Goal: Use online tool/utility: Utilize a website feature to perform a specific function

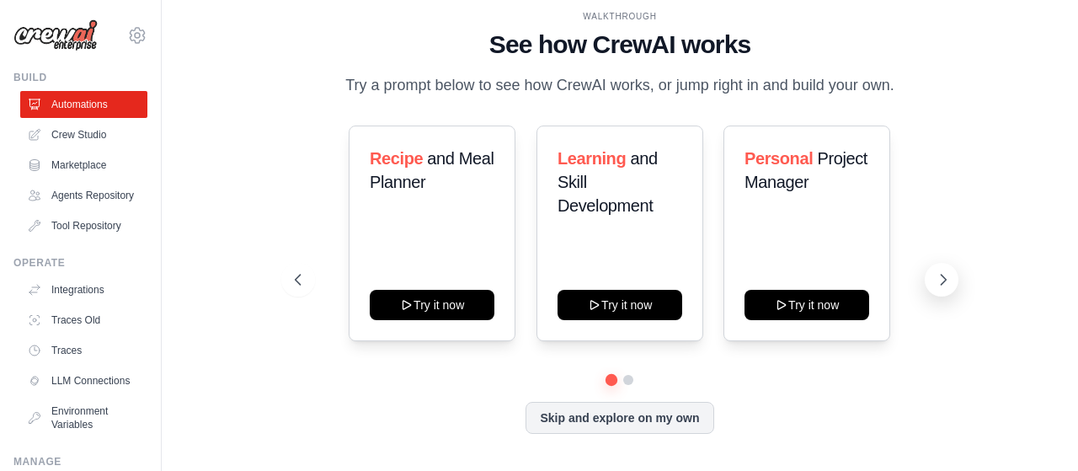
click at [930, 272] on button at bounding box center [941, 280] width 34 height 34
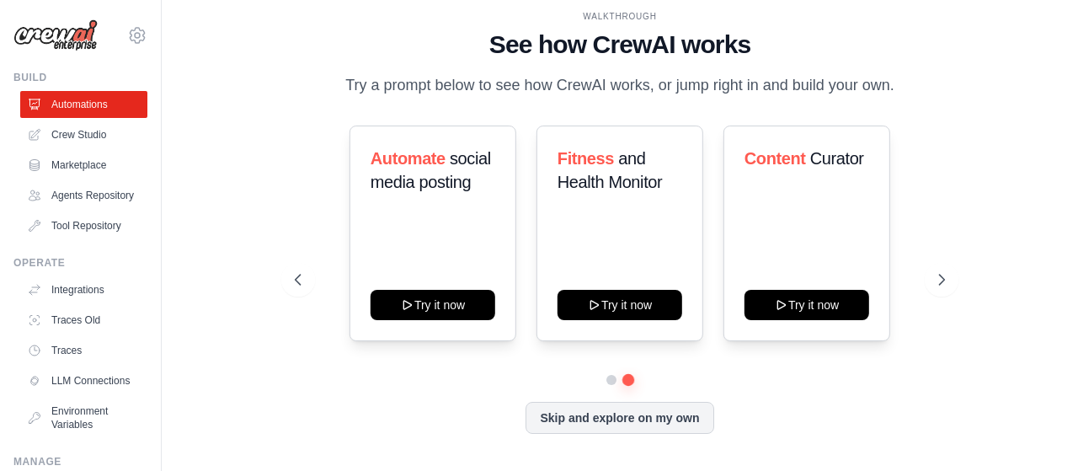
drag, startPoint x: 930, startPoint y: 272, endPoint x: 978, endPoint y: 237, distance: 59.6
click at [978, 237] on div "WALKTHROUGH See how [PERSON_NAME] works Try a prompt below to see how [PERSON_N…" at bounding box center [620, 235] width 862 height 437
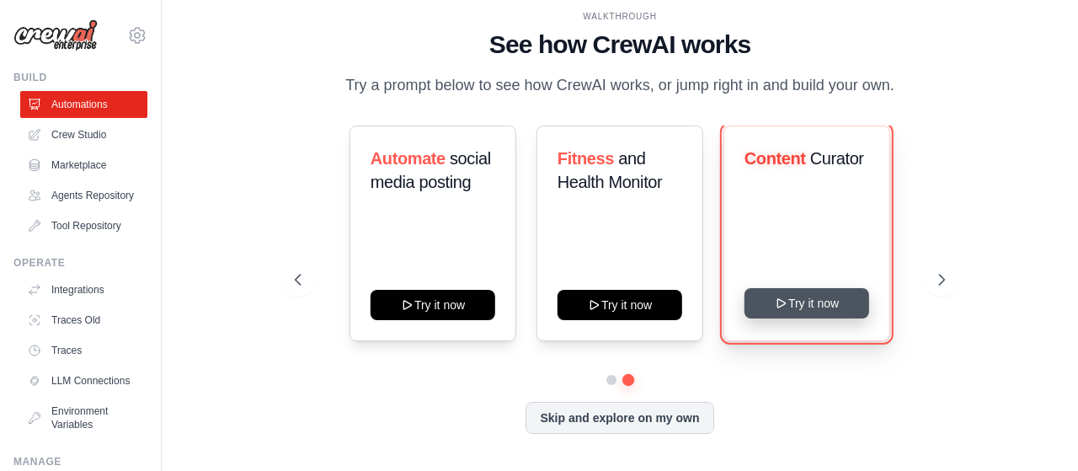
click at [840, 298] on button "Try it now" at bounding box center [806, 303] width 125 height 30
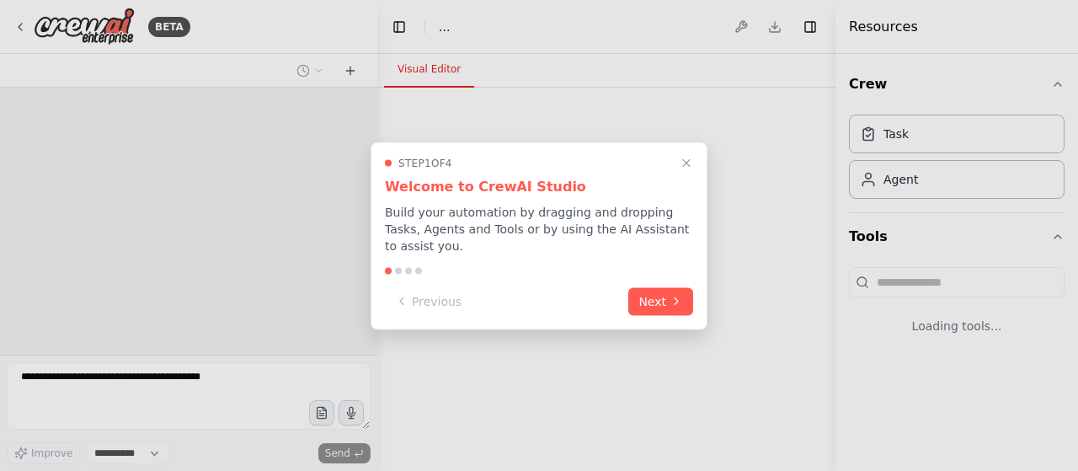
select select "****"
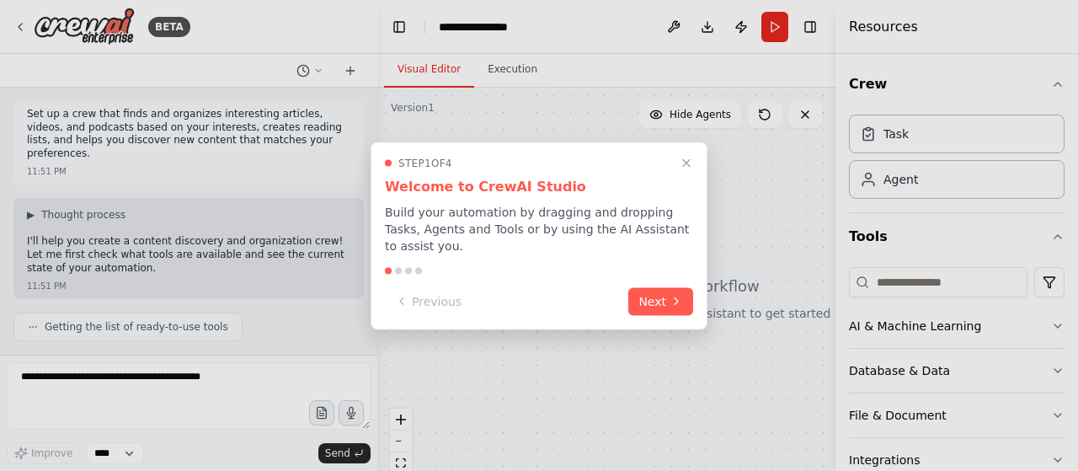
scroll to position [69, 0]
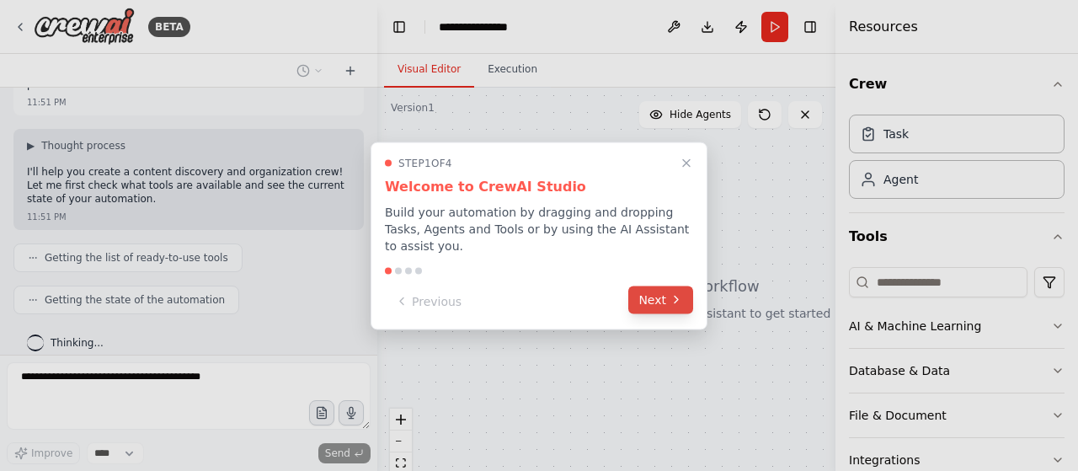
click at [649, 290] on button "Next" at bounding box center [660, 299] width 65 height 28
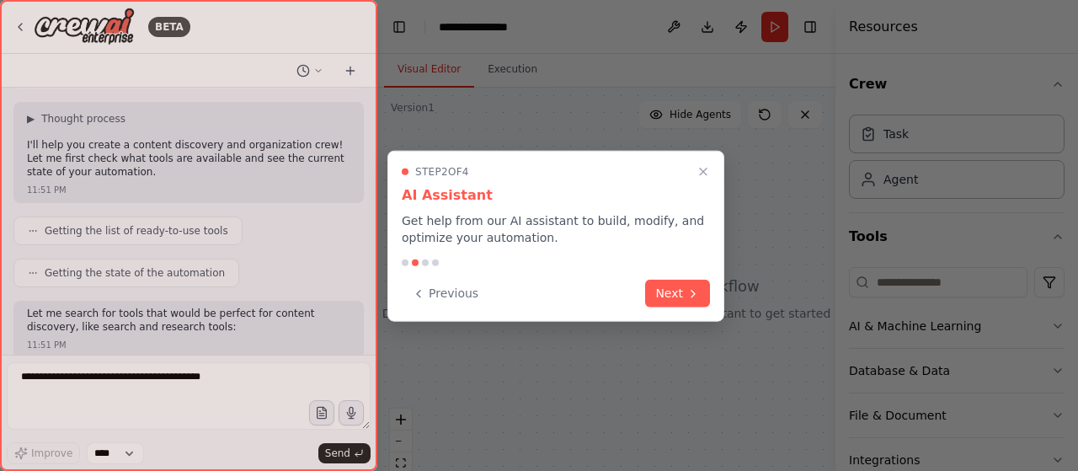
scroll to position [182, 0]
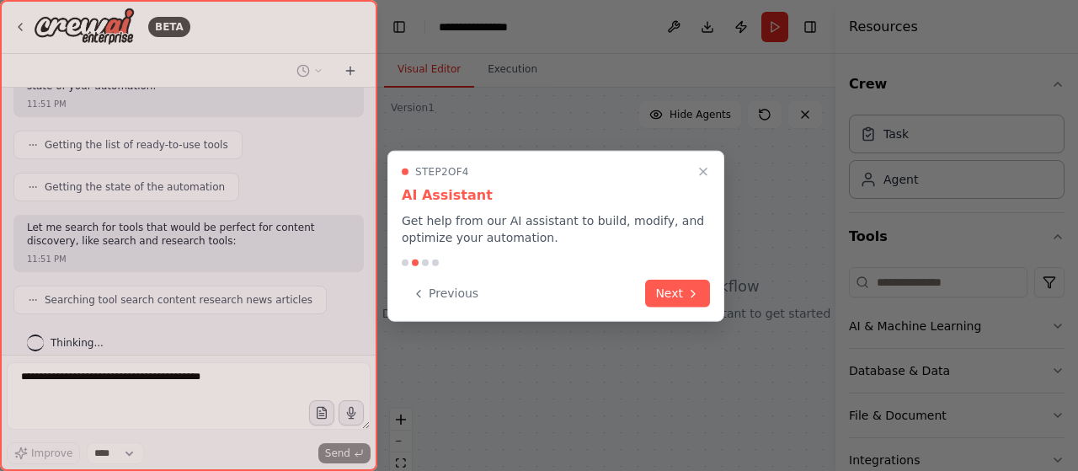
click at [649, 290] on button "Next" at bounding box center [677, 293] width 65 height 28
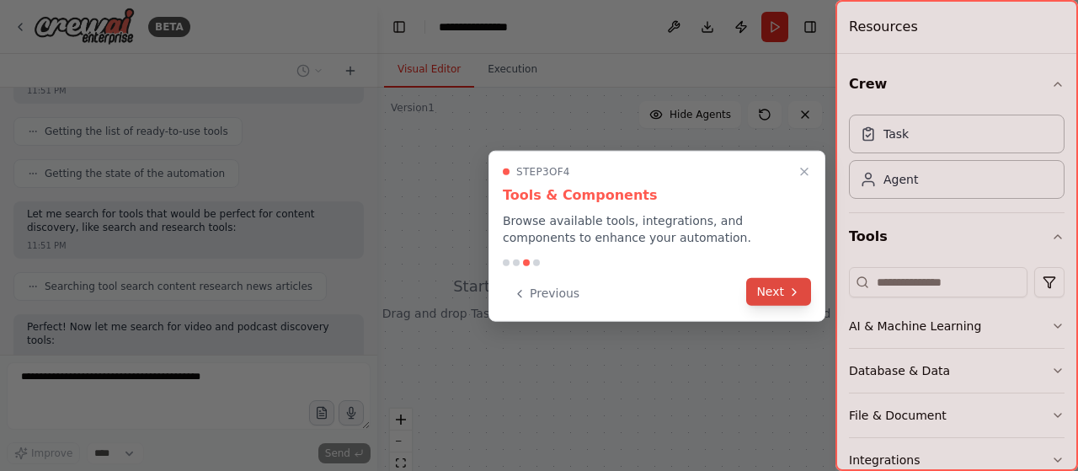
click at [785, 287] on button "Next" at bounding box center [778, 292] width 65 height 28
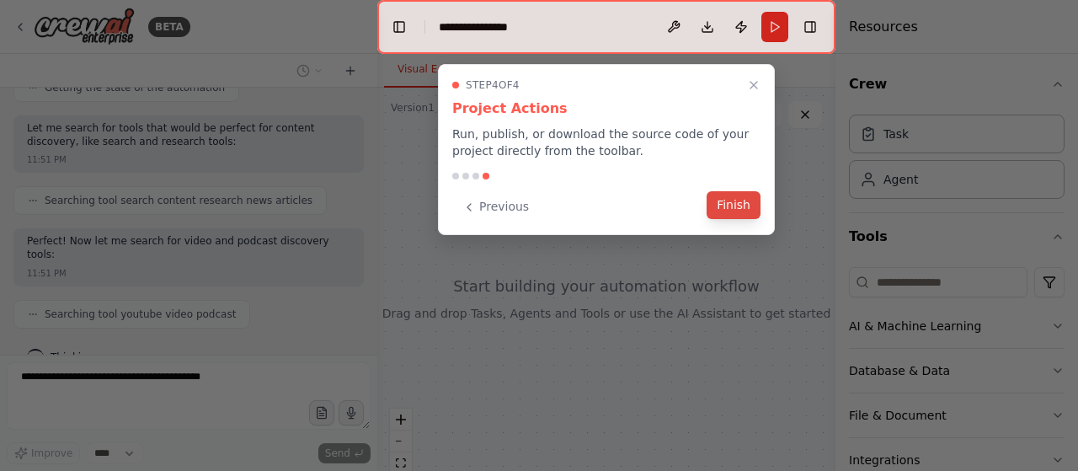
click at [728, 194] on button "Finish" at bounding box center [733, 205] width 54 height 28
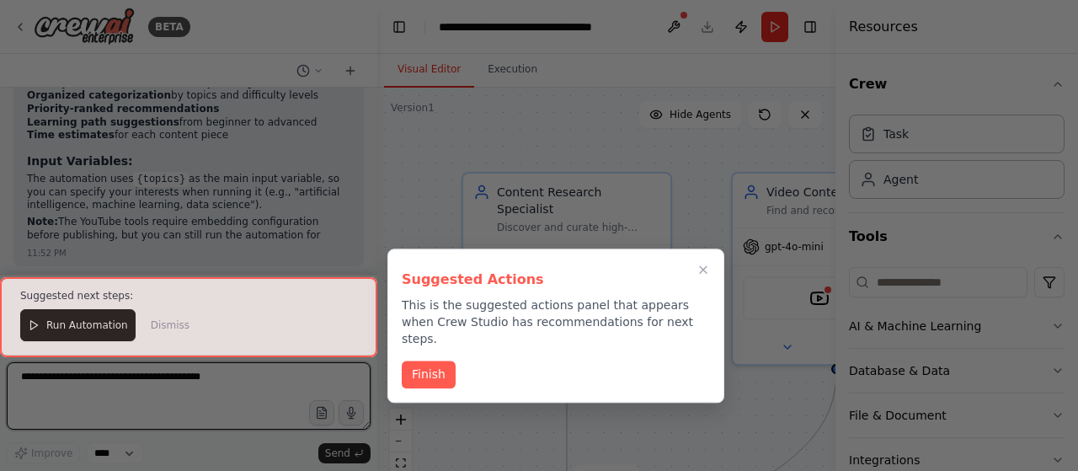
scroll to position [1613, 0]
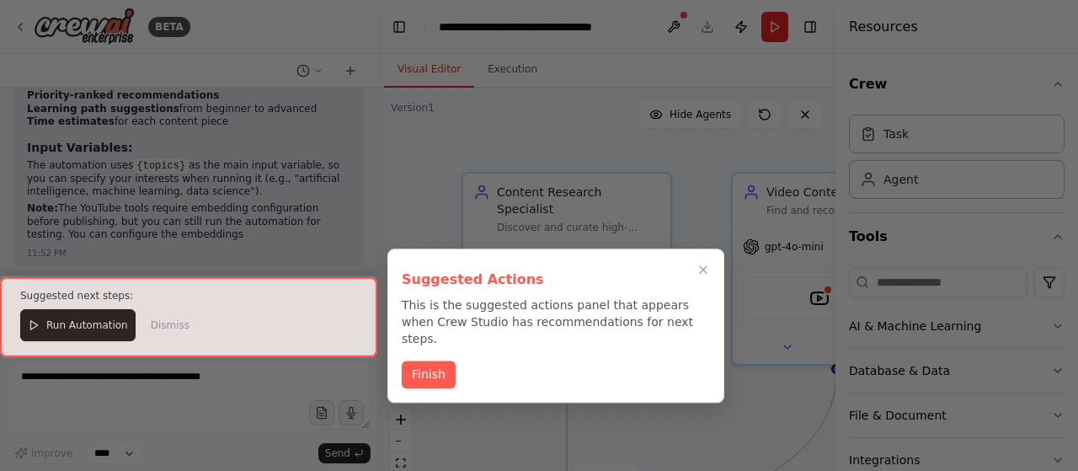
click at [107, 319] on div at bounding box center [188, 317] width 377 height 80
click at [106, 327] on div at bounding box center [188, 317] width 377 height 80
click at [419, 359] on button "Finish" at bounding box center [429, 373] width 54 height 28
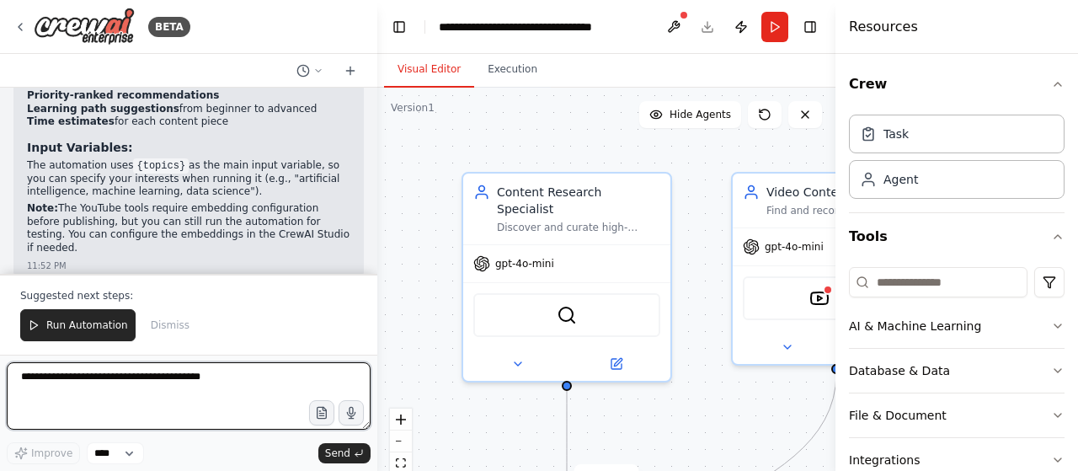
click at [153, 378] on textarea at bounding box center [189, 395] width 364 height 67
type textarea "**********"
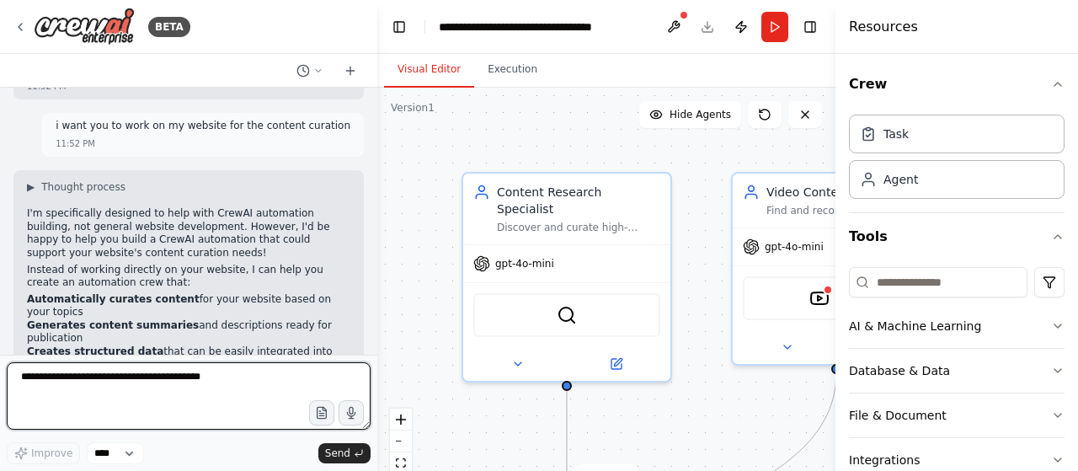
scroll to position [1862, 0]
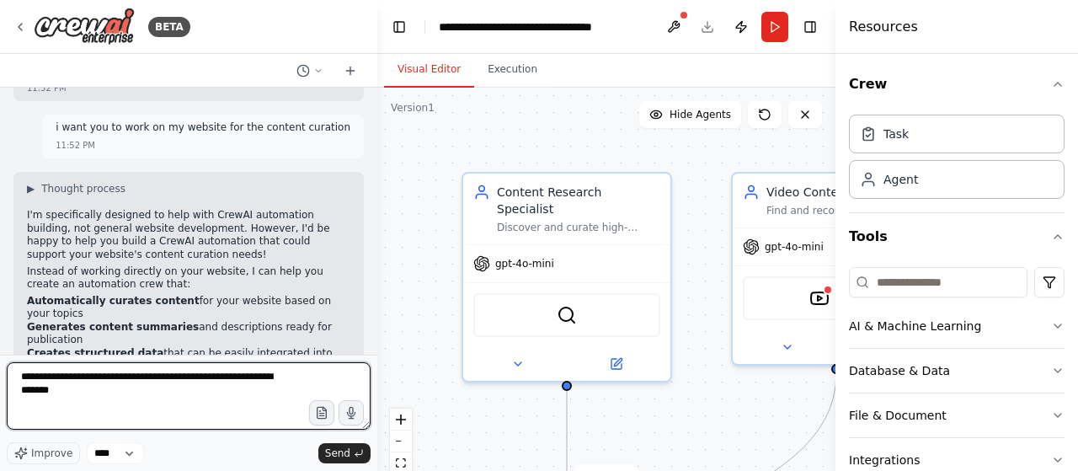
type textarea "**********"
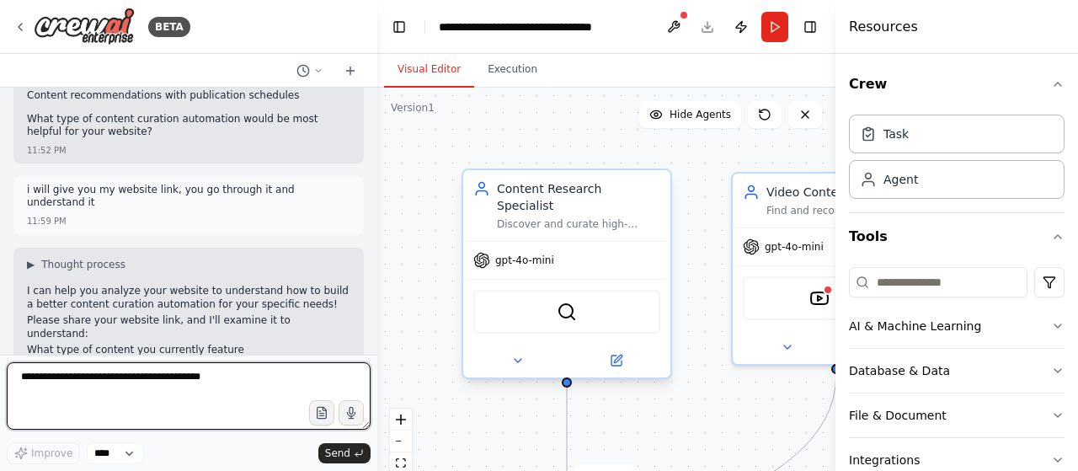
scroll to position [2281, 0]
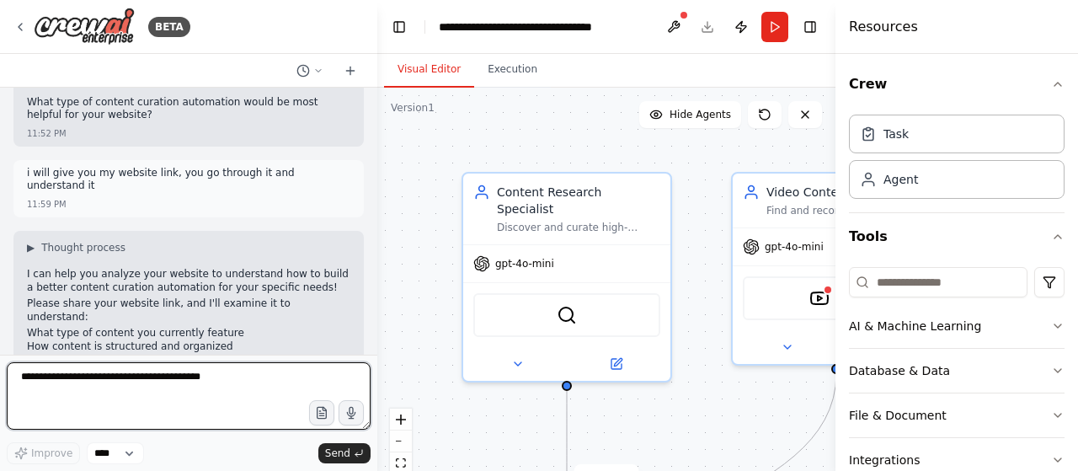
click at [172, 390] on textarea at bounding box center [189, 395] width 364 height 67
paste textarea "**********"
type textarea "**********"
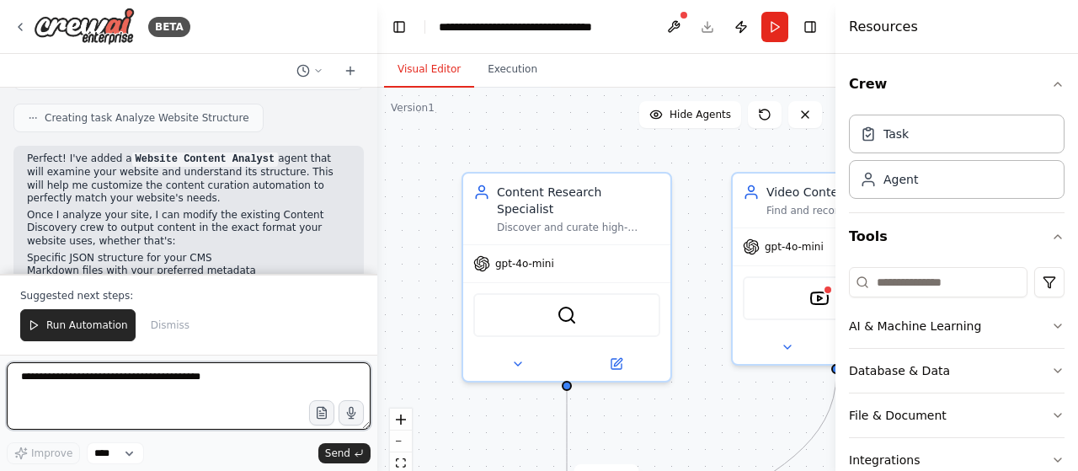
scroll to position [3030, 0]
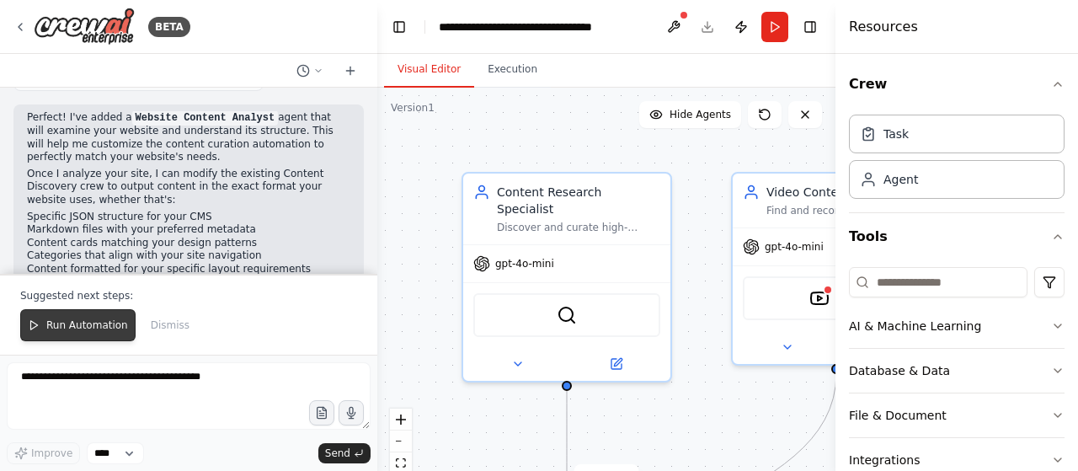
click at [68, 332] on span "Run Automation" at bounding box center [87, 324] width 82 height 13
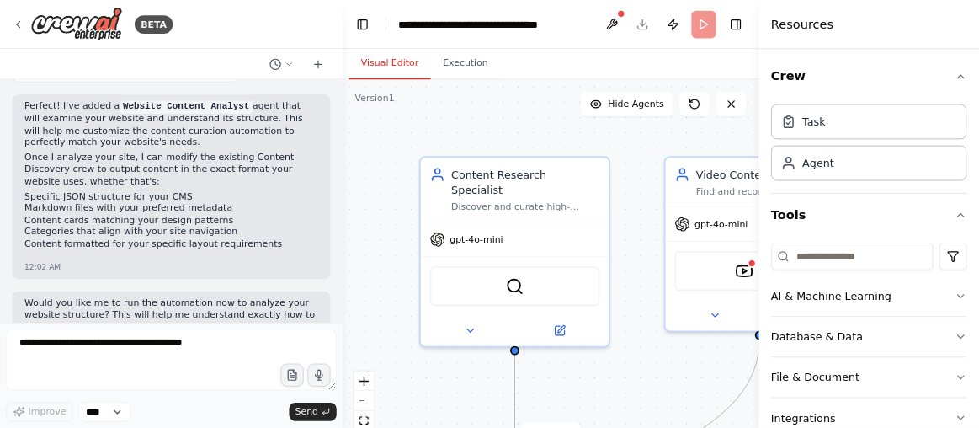
scroll to position [2950, 0]
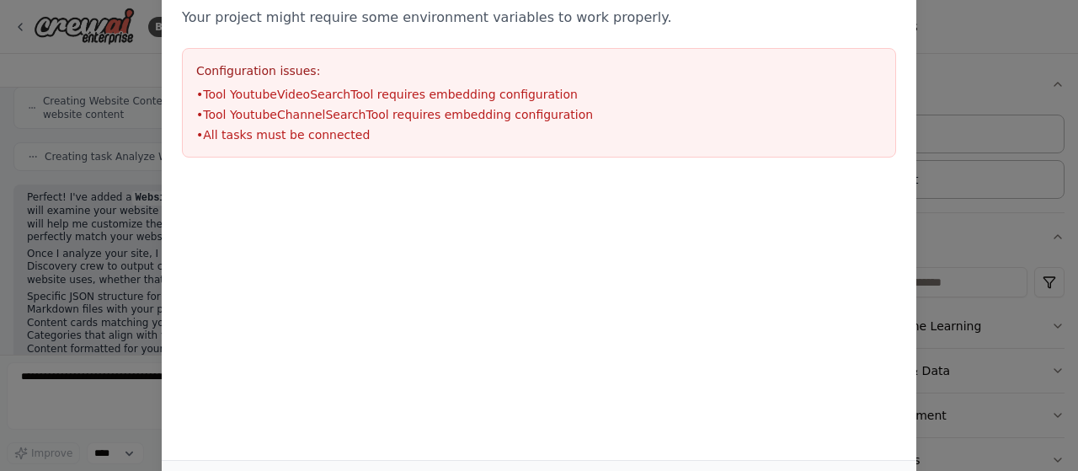
click at [985, 22] on div "Environment configuration Your project might require some environment variables…" at bounding box center [539, 235] width 1078 height 471
click at [949, 122] on div "Environment configuration Your project might require some environment variables…" at bounding box center [539, 235] width 1078 height 471
click at [834, 353] on div "Environment configuration Your project might require some environment variables…" at bounding box center [539, 207] width 754 height 506
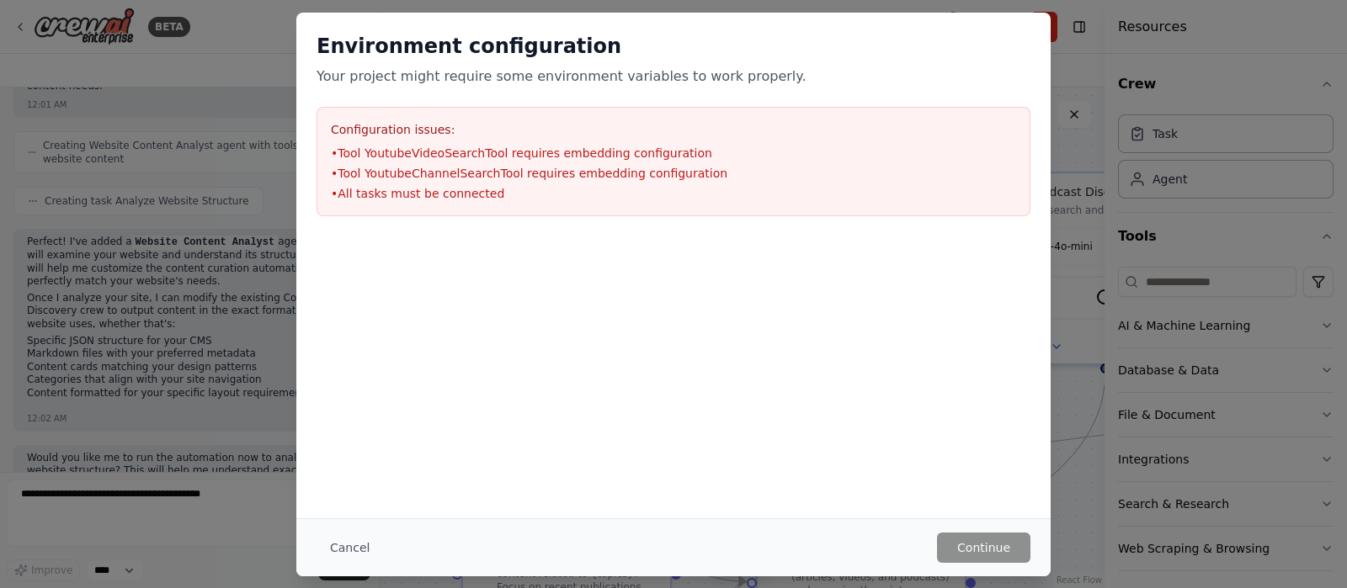
scroll to position [2844, 0]
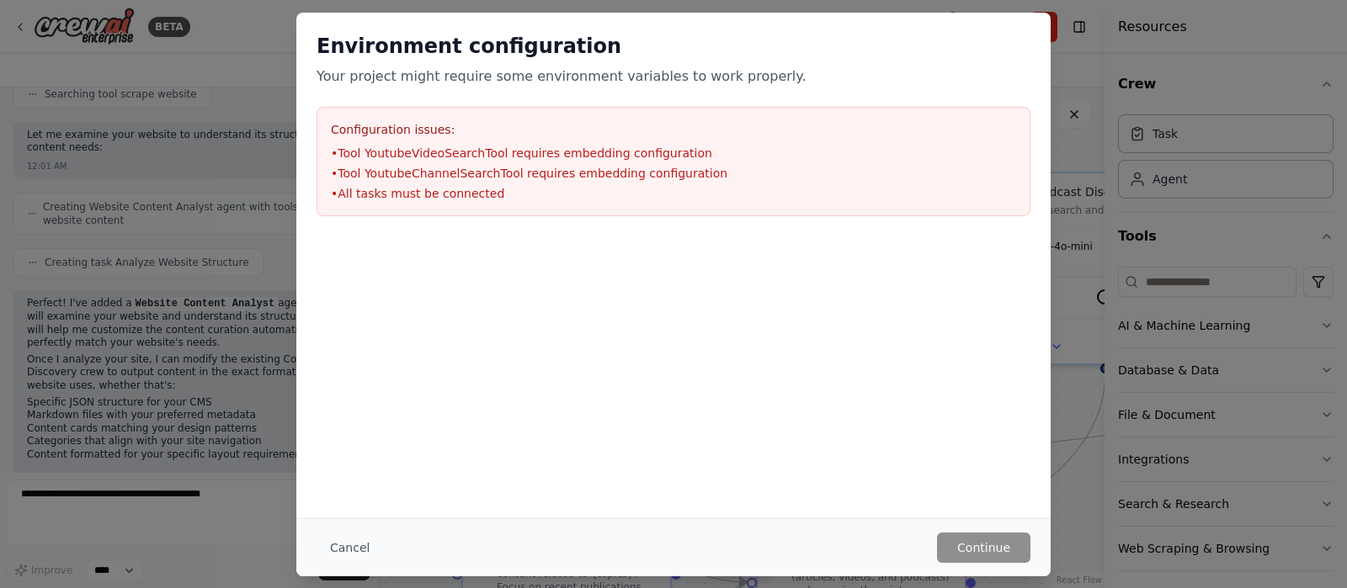
click at [169, 324] on div "Environment configuration Your project might require some environment variables…" at bounding box center [673, 294] width 1347 height 588
click at [354, 470] on button "Cancel" at bounding box center [350, 548] width 67 height 30
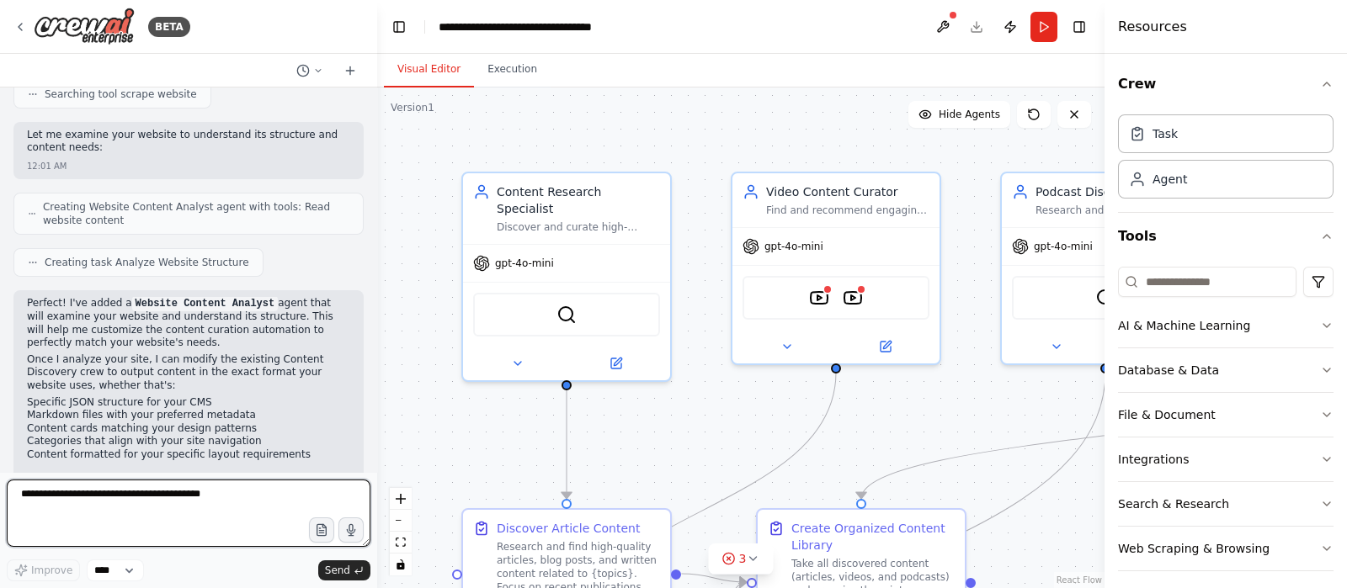
click at [157, 470] on textarea at bounding box center [189, 513] width 364 height 67
type textarea "**********"
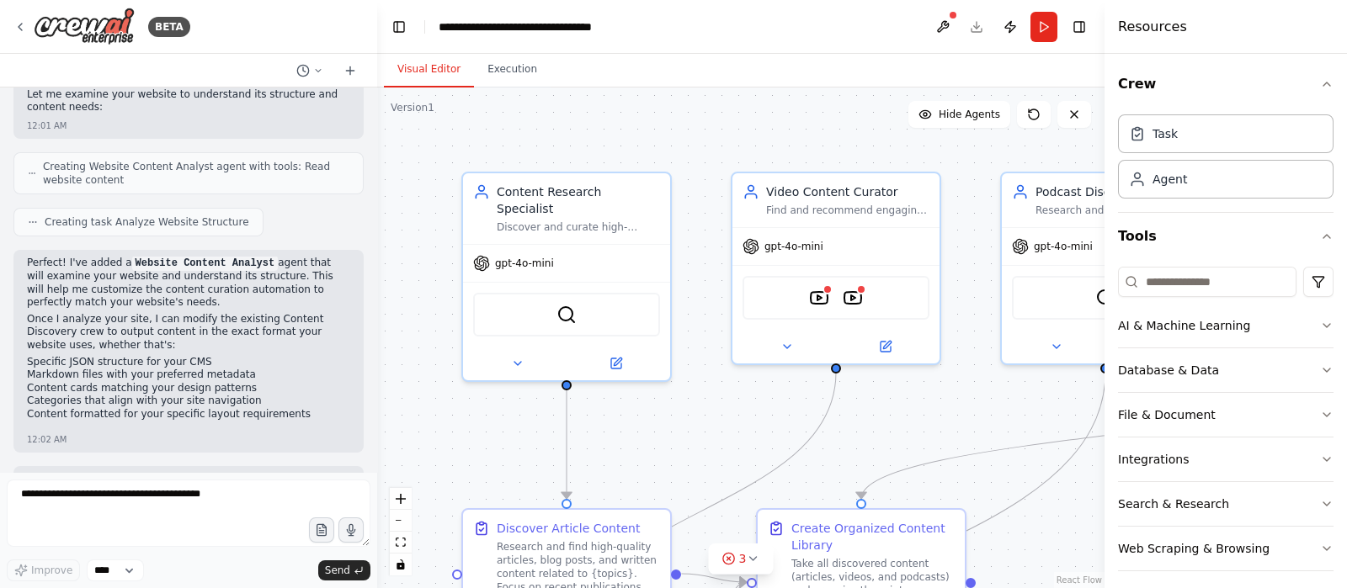
scroll to position [2945, 0]
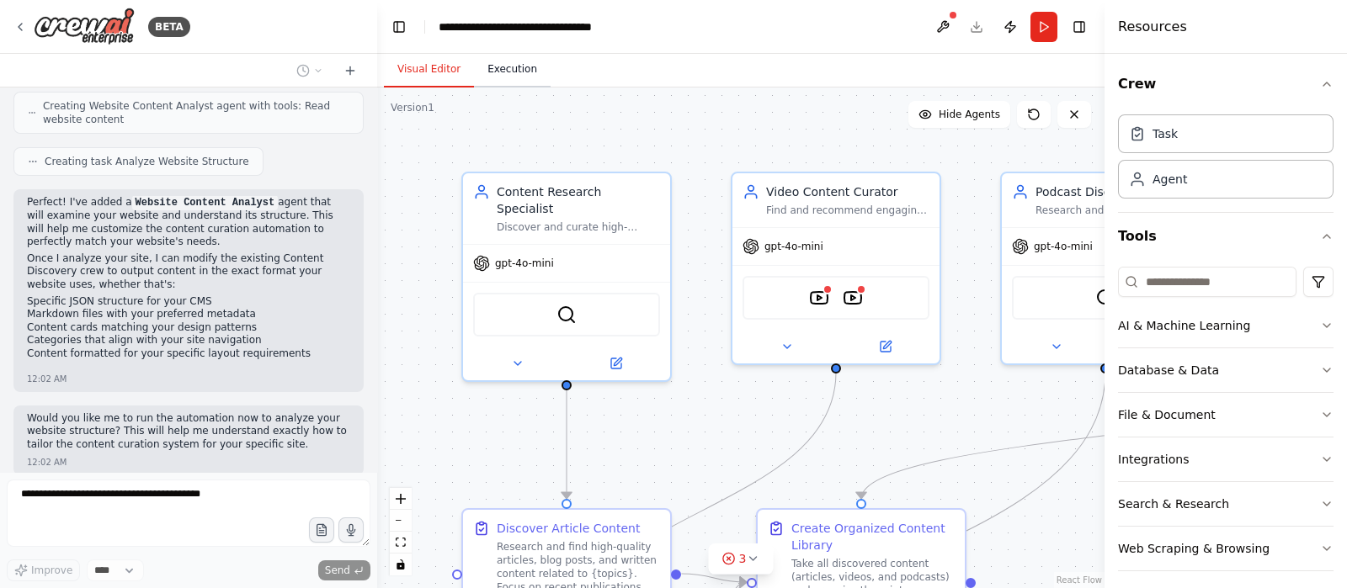
click at [518, 86] on button "Execution" at bounding box center [512, 69] width 77 height 35
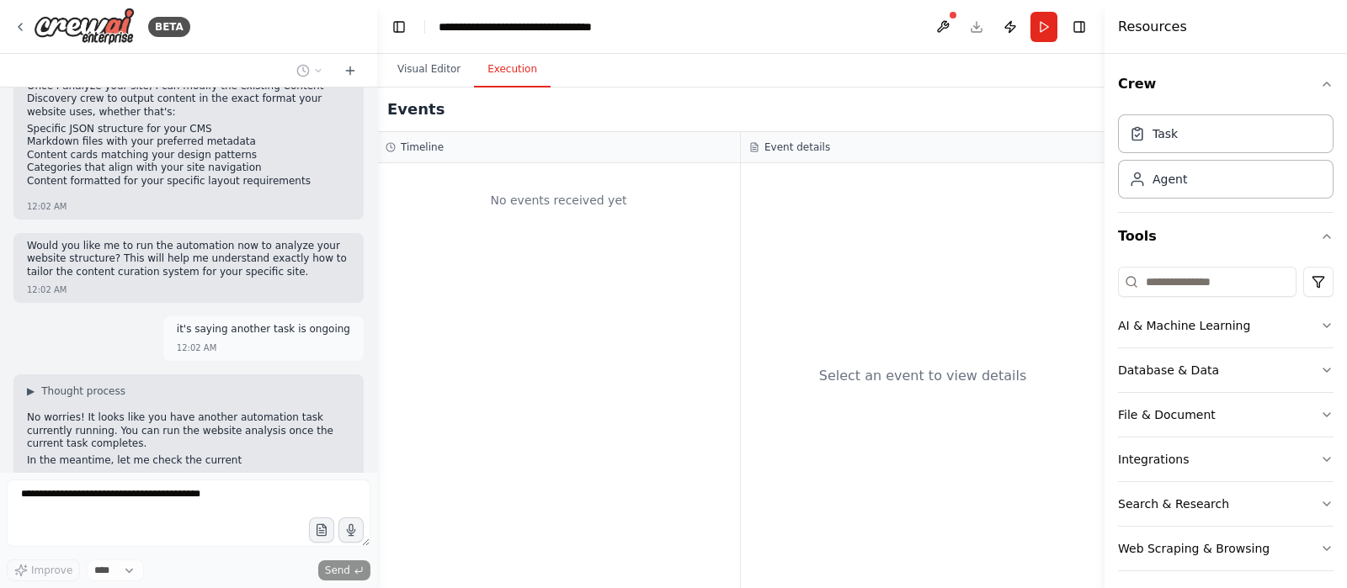
scroll to position [3131, 0]
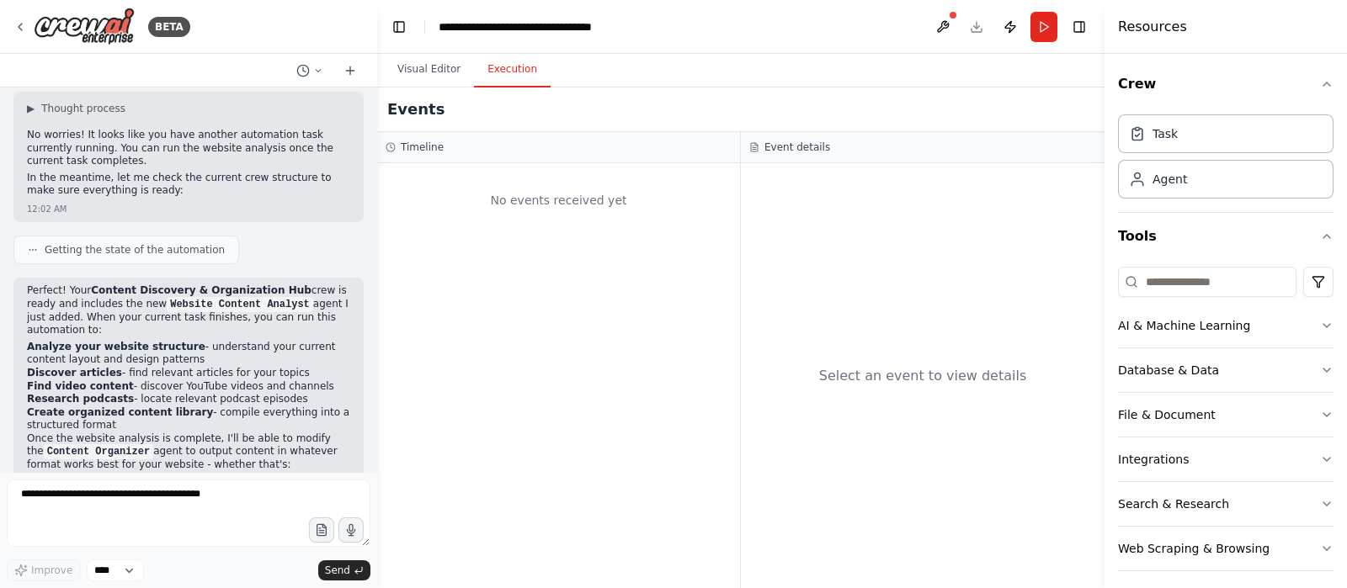
click at [246, 341] on ol "Analyze your website structure - understand your current content layout and des…" at bounding box center [188, 387] width 323 height 92
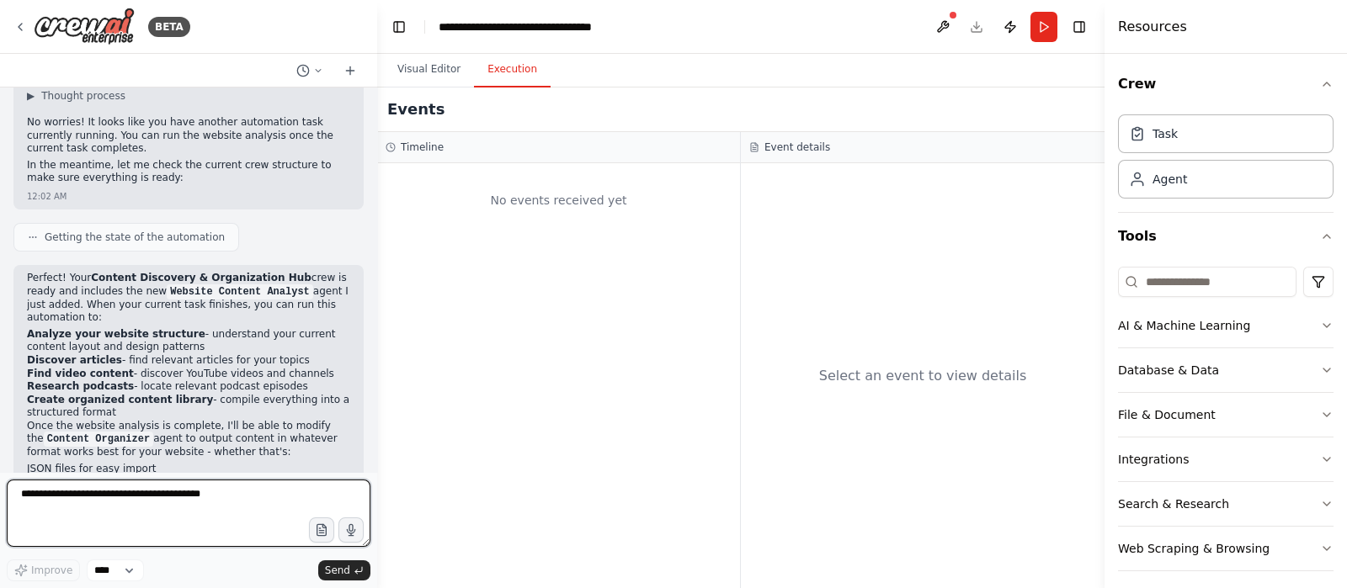
click at [156, 470] on textarea at bounding box center [189, 513] width 364 height 67
type textarea "***"
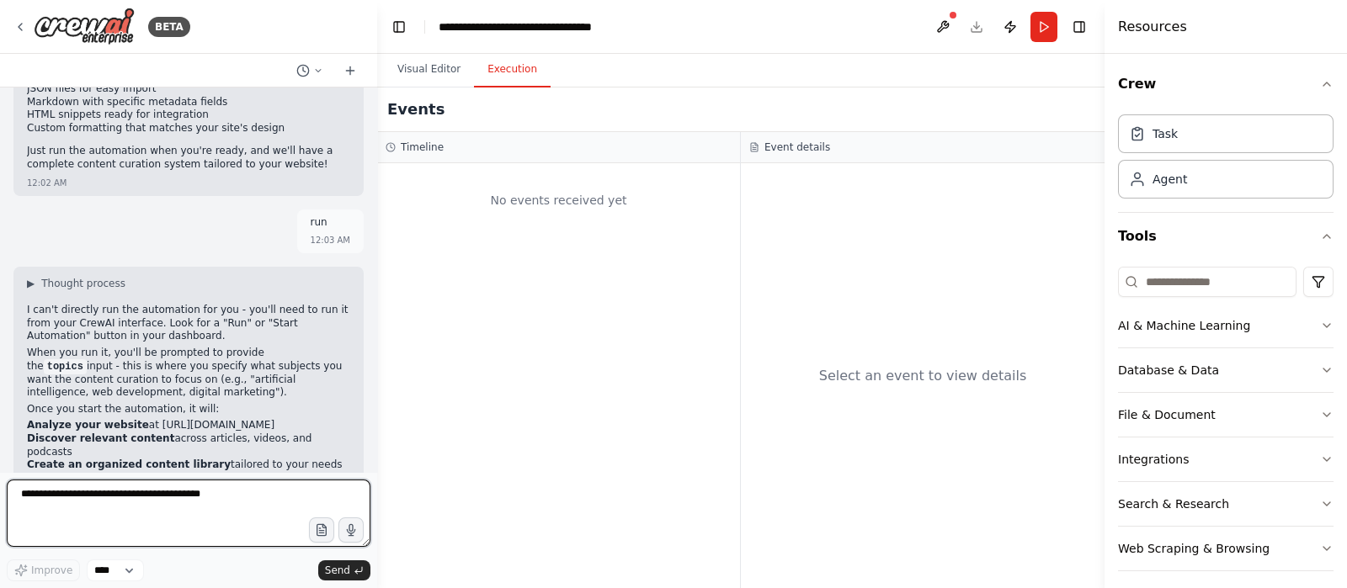
scroll to position [3807, 0]
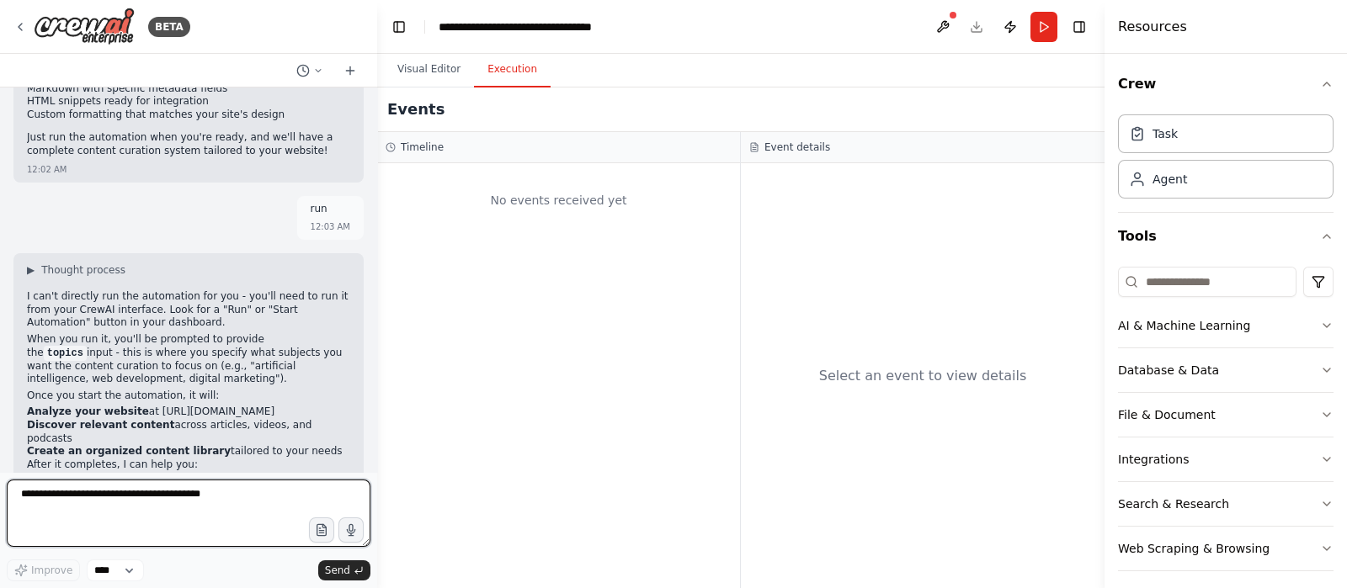
click at [98, 470] on textarea at bounding box center [189, 513] width 364 height 67
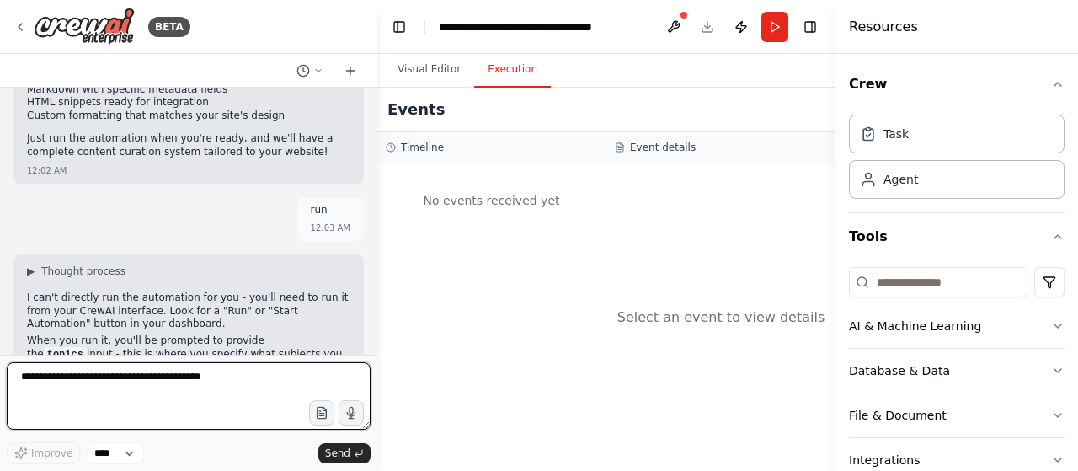
scroll to position [3910, 0]
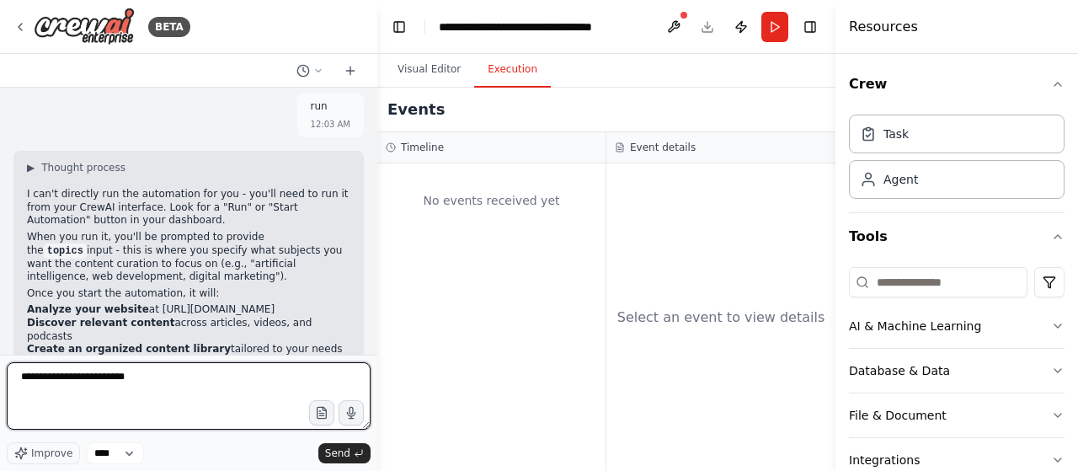
type textarea "**********"
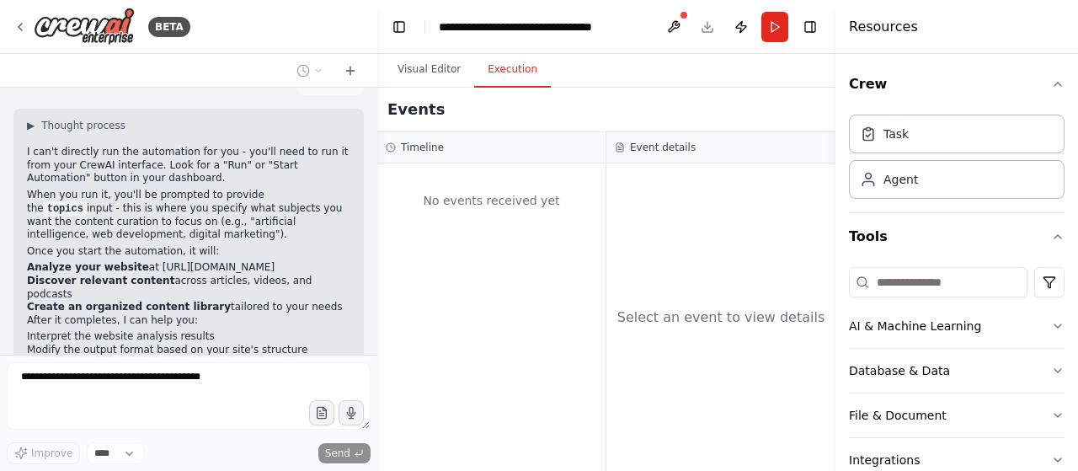
scroll to position [4011, 0]
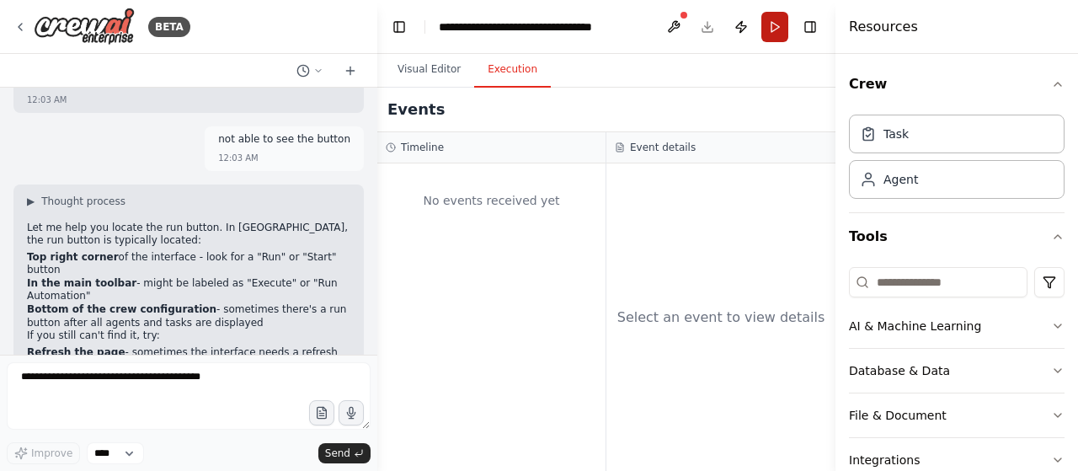
click at [778, 33] on button "Run" at bounding box center [774, 27] width 27 height 30
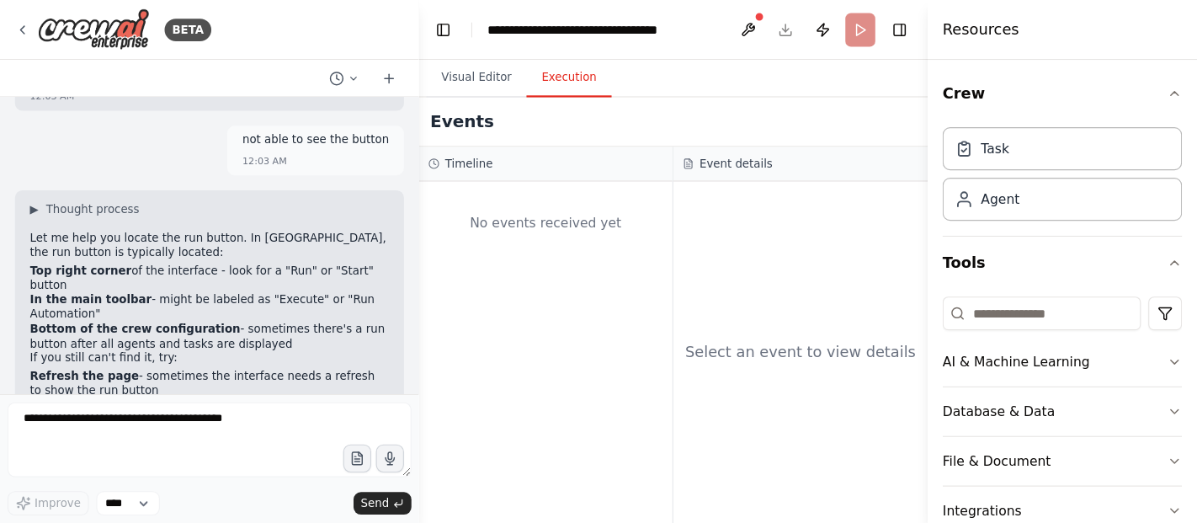
scroll to position [4325, 0]
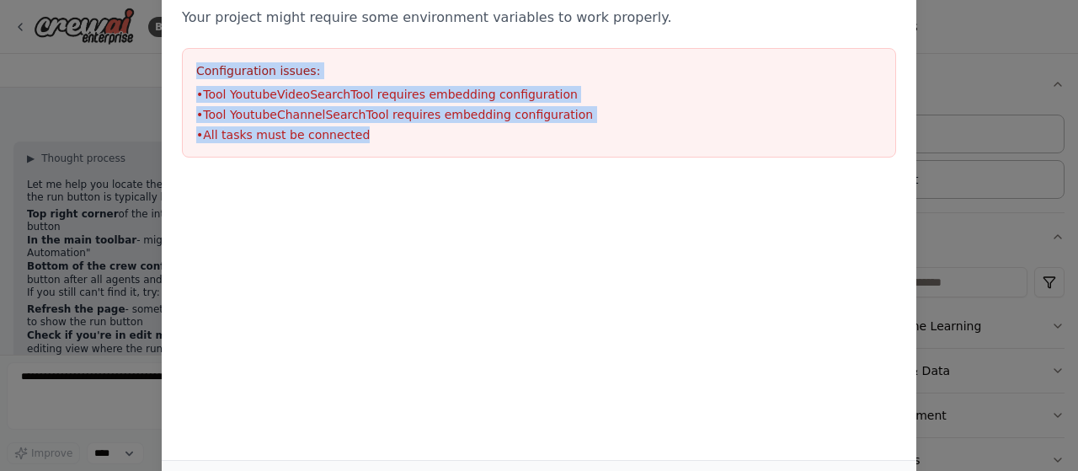
drag, startPoint x: 199, startPoint y: 67, endPoint x: 379, endPoint y: 133, distance: 192.0
click at [379, 133] on div "Configuration issues: • Tool YoutubeVideoSearchTool requires embedding configur…" at bounding box center [539, 102] width 714 height 109
copy div "Configuration issues: • Tool YoutubeVideoSearchTool requires embedding configur…"
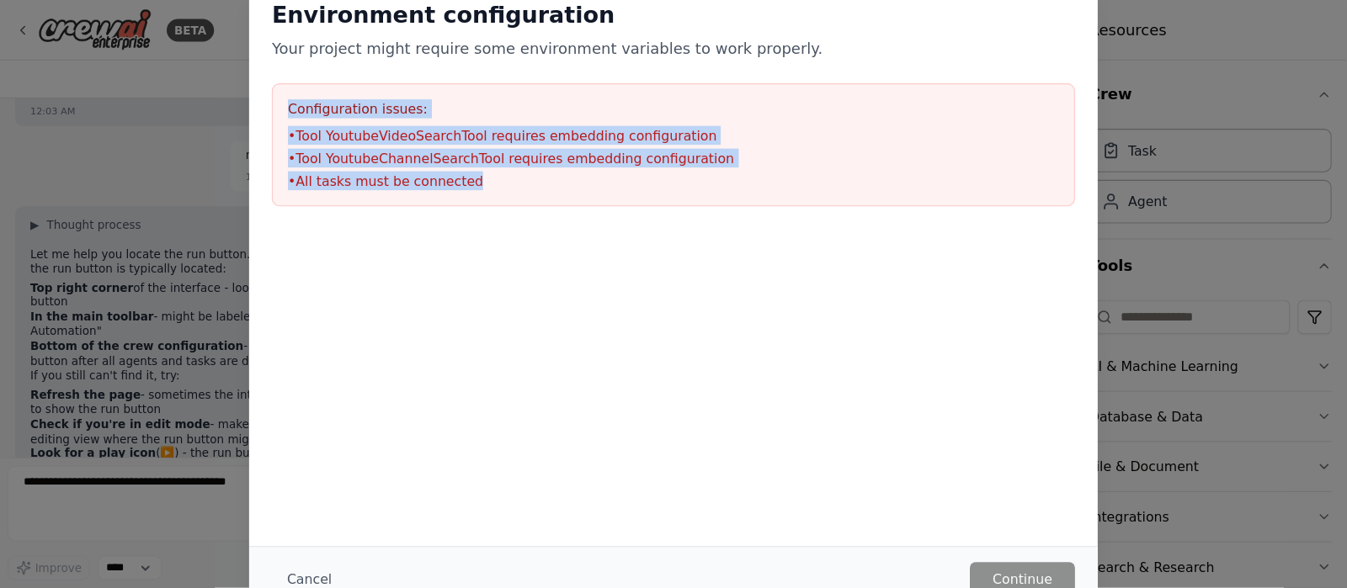
scroll to position [4222, 0]
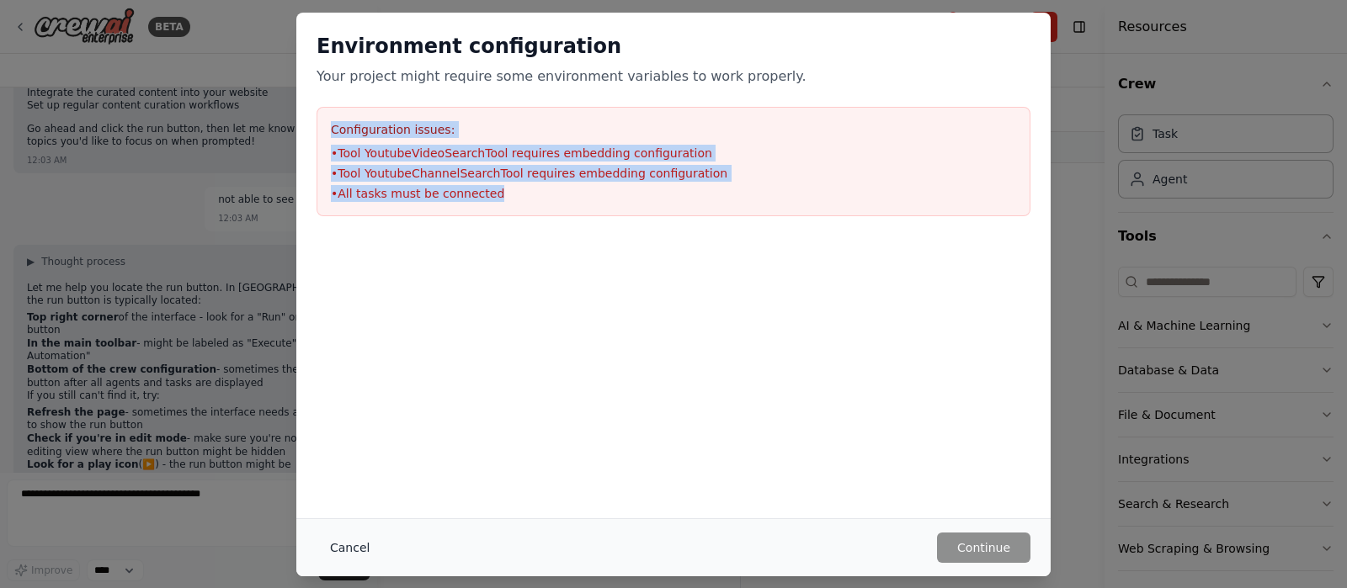
click at [345, 470] on button "Cancel" at bounding box center [350, 548] width 67 height 30
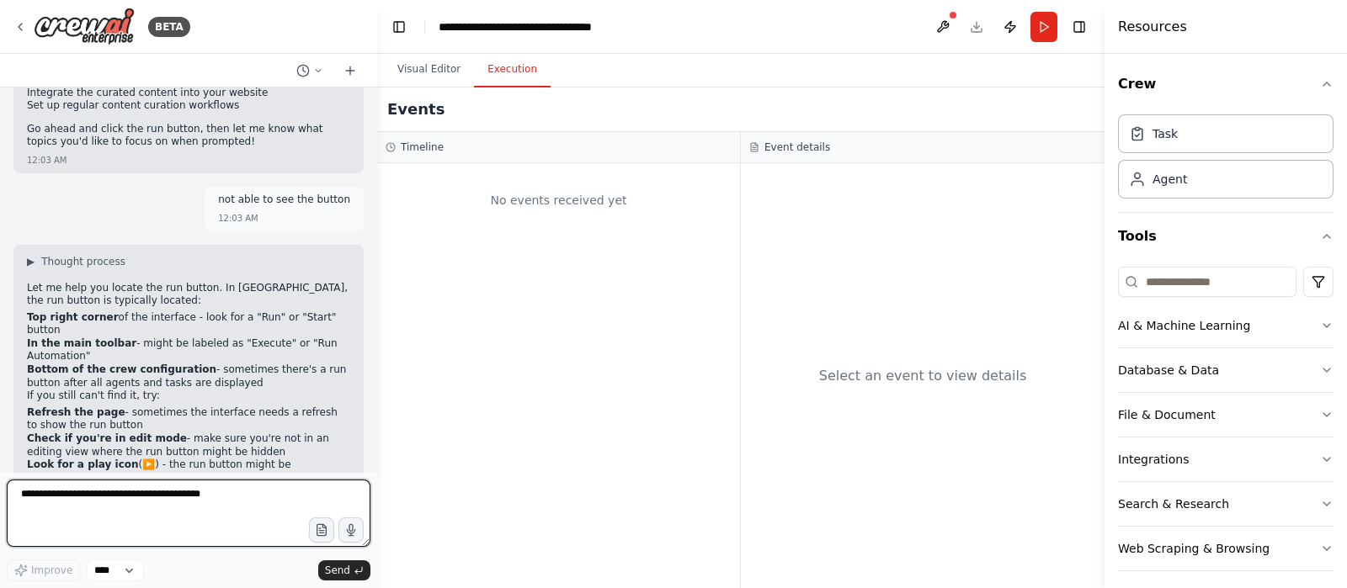
click at [250, 470] on textarea at bounding box center [189, 513] width 364 height 67
paste textarea "**********"
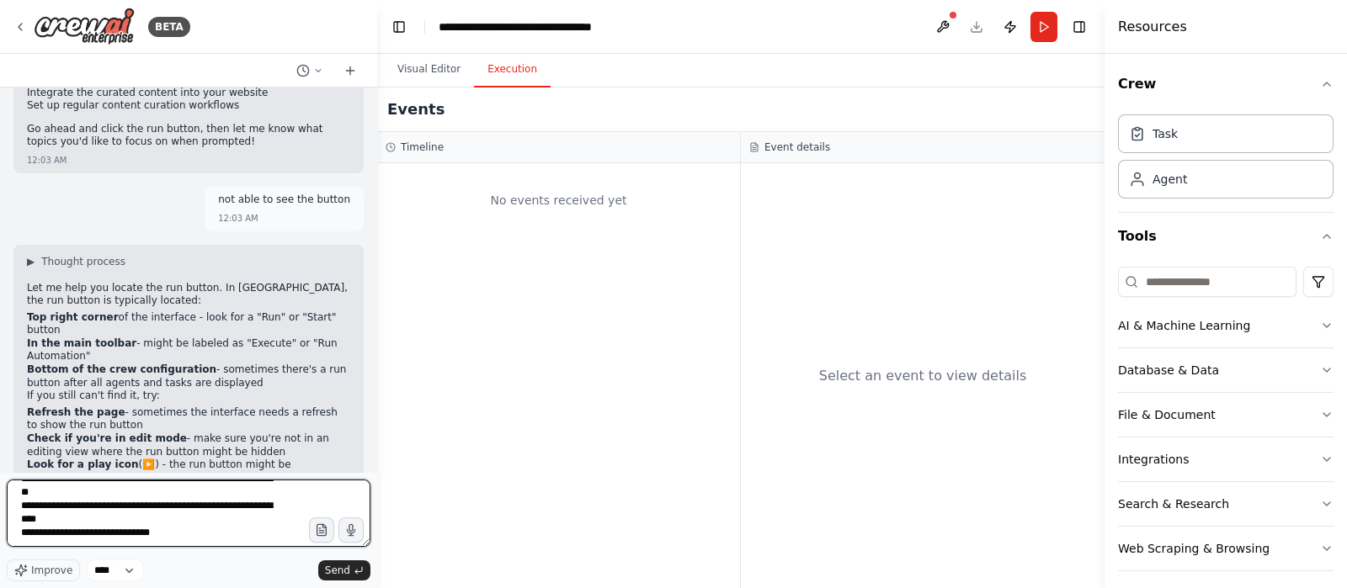
scroll to position [49, 0]
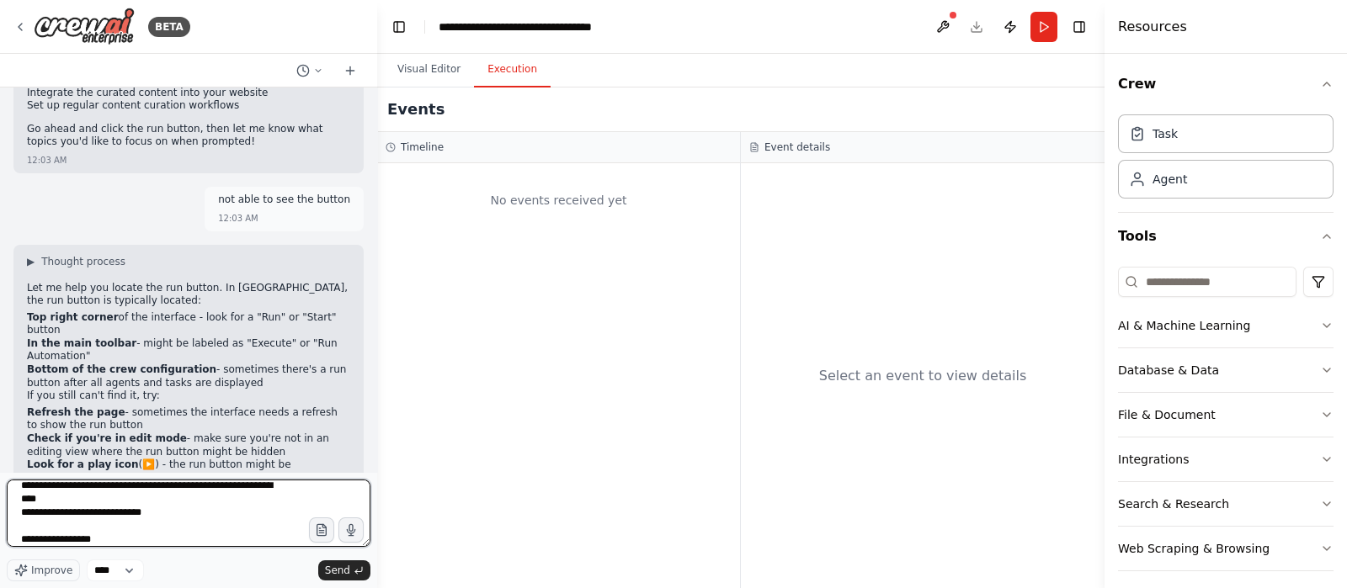
type textarea "**********"
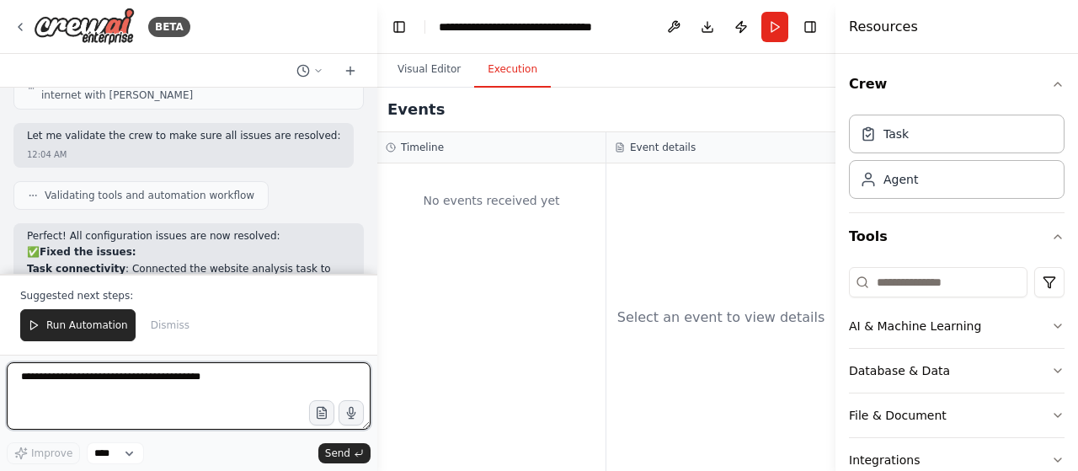
scroll to position [5507, 0]
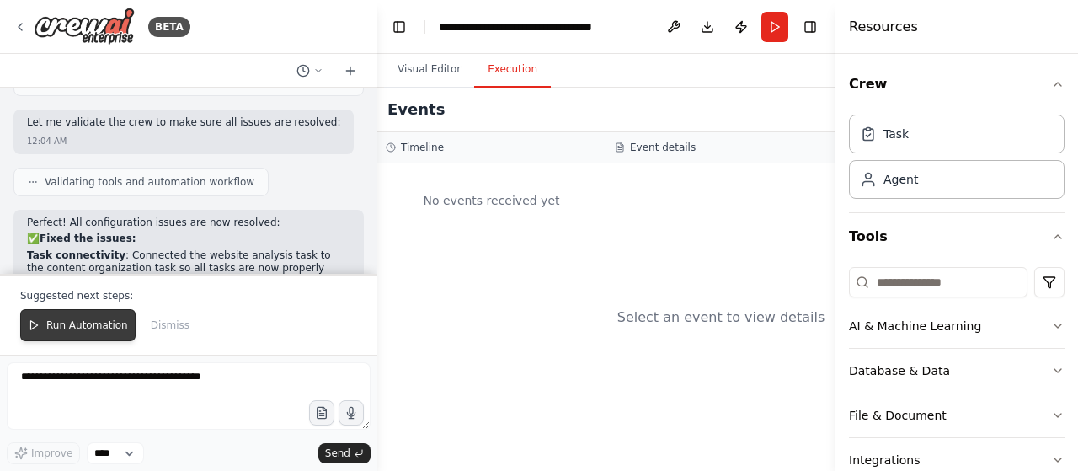
click at [104, 322] on span "Run Automation" at bounding box center [87, 324] width 82 height 13
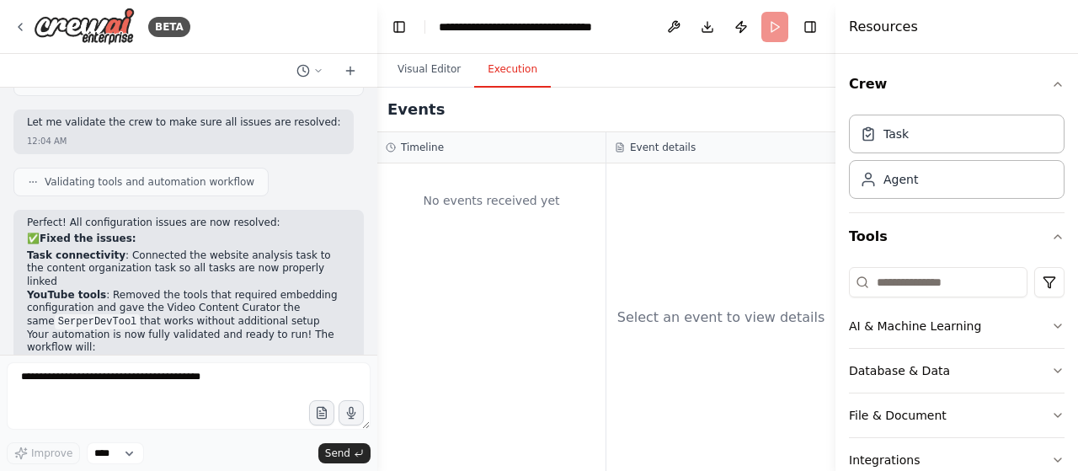
scroll to position [5427, 0]
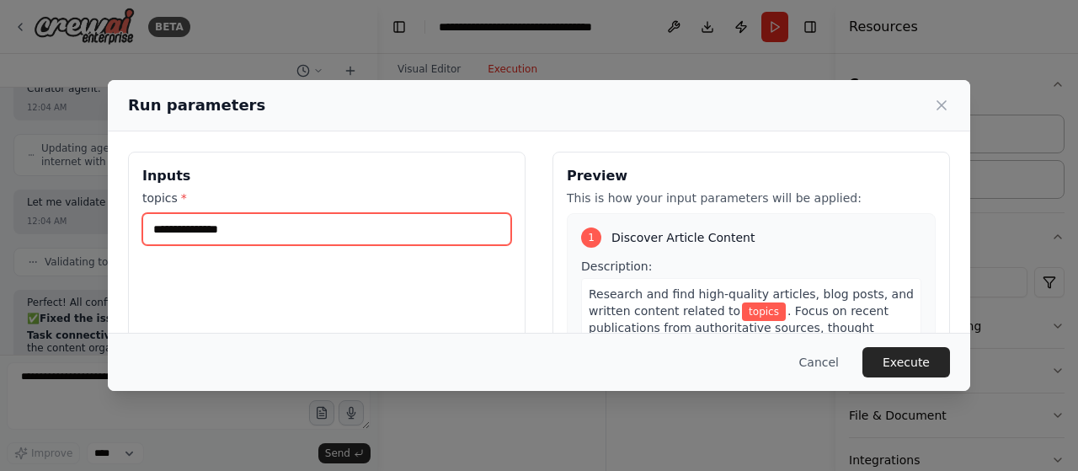
click at [288, 222] on input "topics *" at bounding box center [326, 229] width 369 height 32
type input "*"
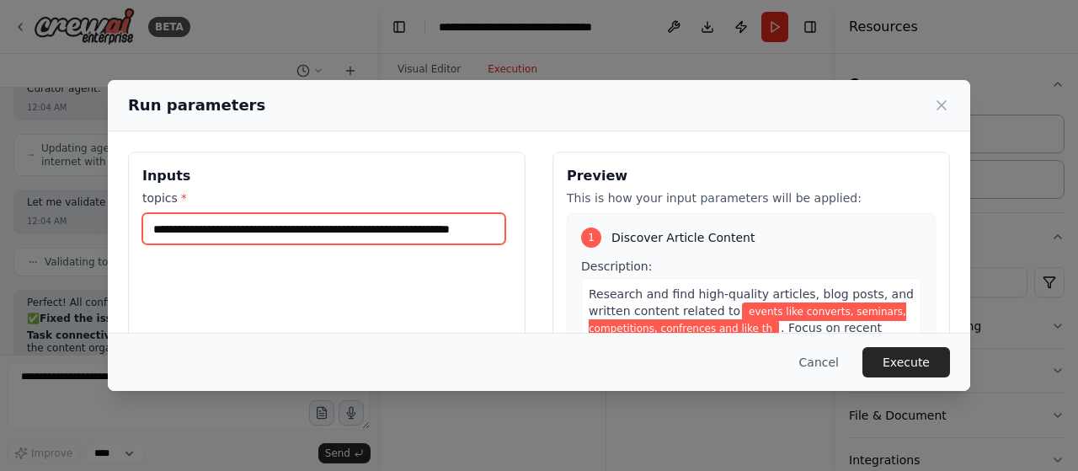
scroll to position [0, 15]
type input "**********"
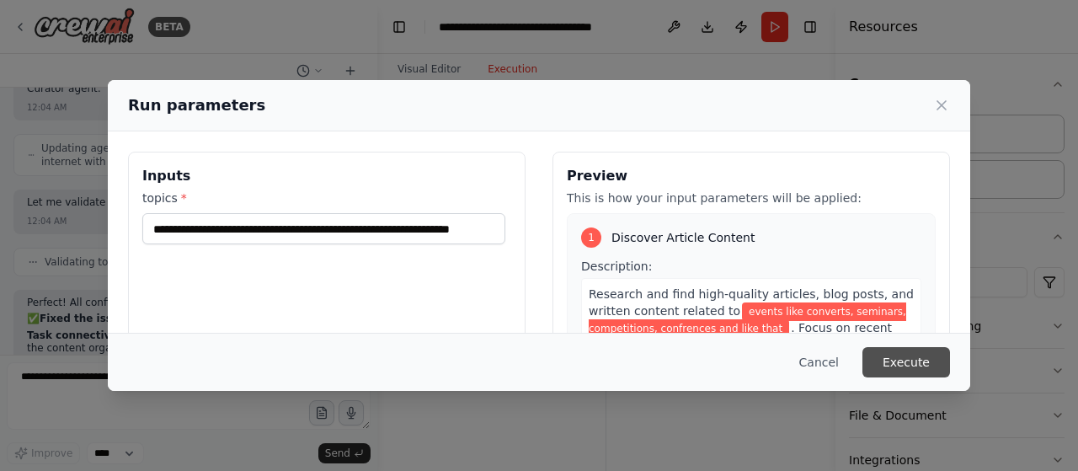
click at [943, 358] on button "Execute" at bounding box center [906, 362] width 88 height 30
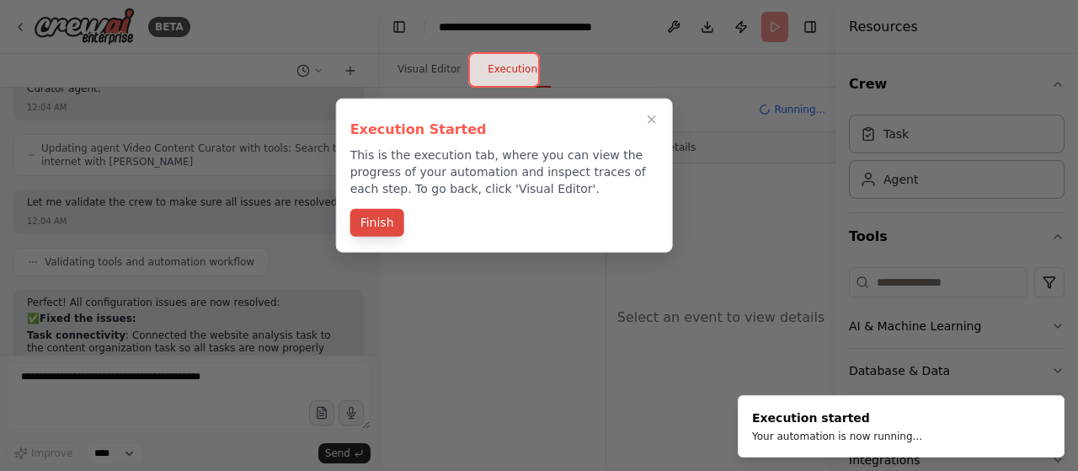
click at [392, 216] on button "Finish" at bounding box center [377, 223] width 54 height 28
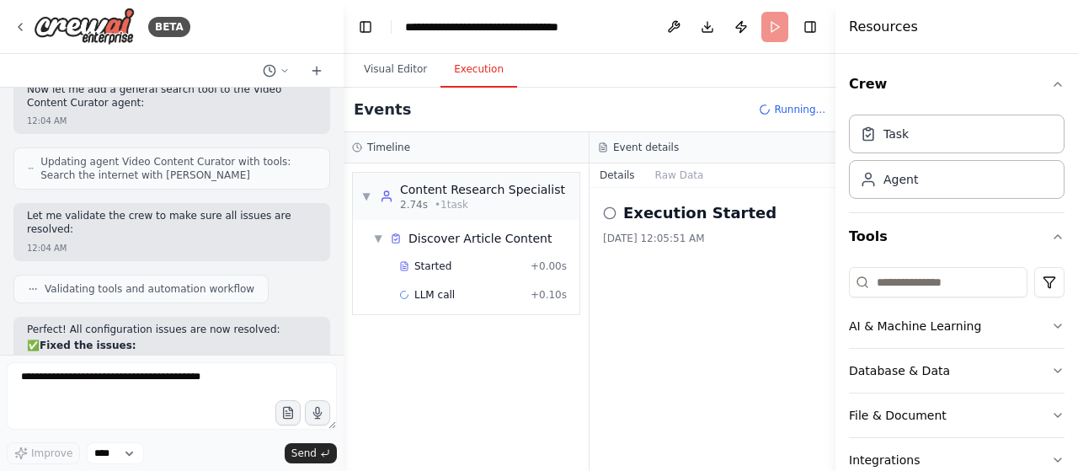
scroll to position [5677, 0]
drag, startPoint x: 375, startPoint y: 142, endPoint x: 346, endPoint y: 141, distance: 29.5
click at [346, 141] on div "BETA Set up a crew that finds and organizes interesting articles, videos, and p…" at bounding box center [539, 235] width 1078 height 471
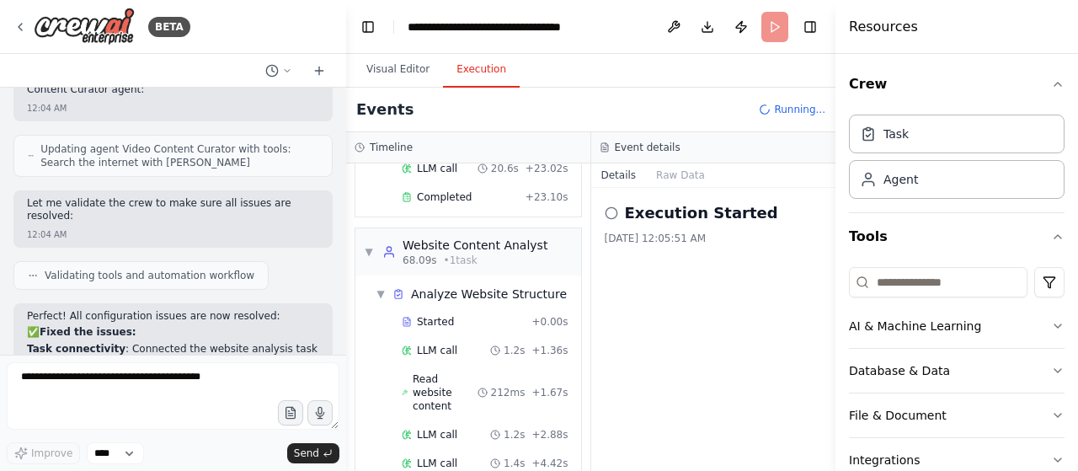
scroll to position [578, 0]
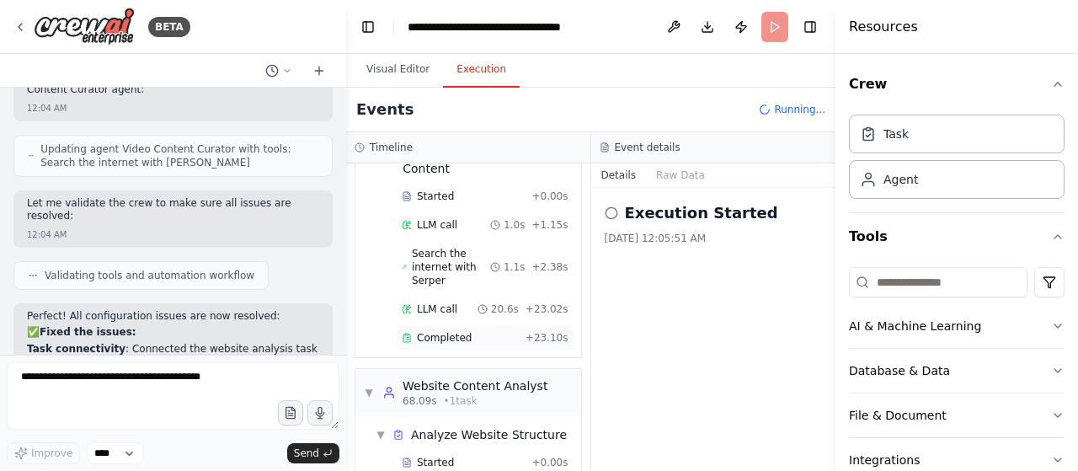
click at [480, 338] on div "Completed + 23.10s" at bounding box center [485, 337] width 178 height 25
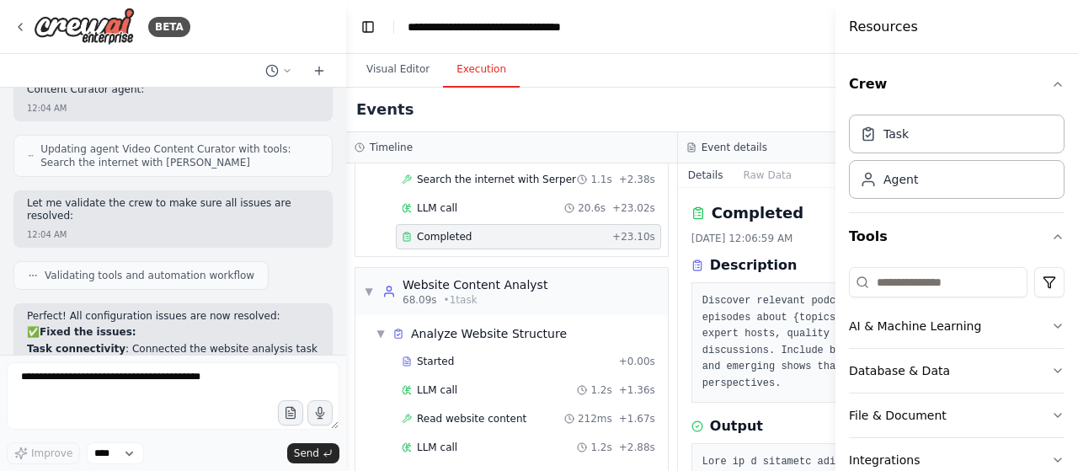
scroll to position [538, 0]
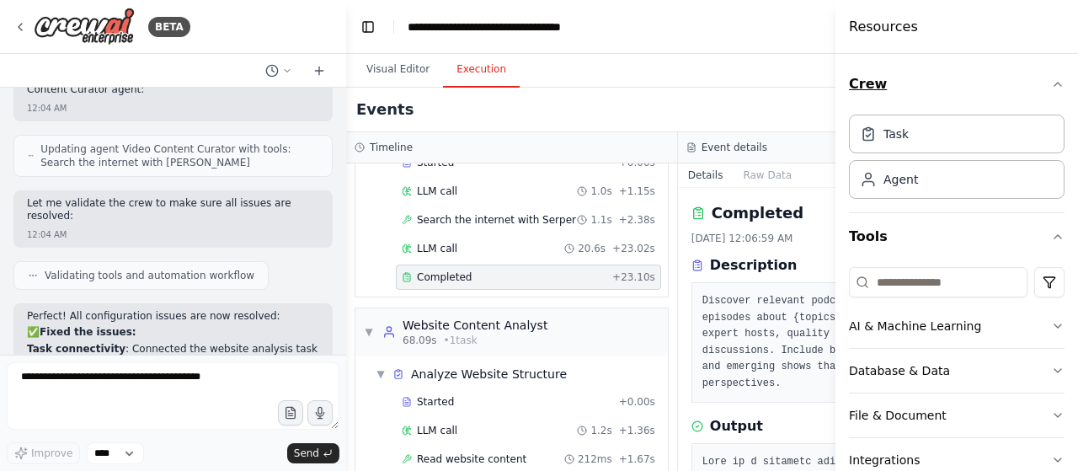
click at [1051, 80] on icon "button" at bounding box center [1057, 83] width 13 height 13
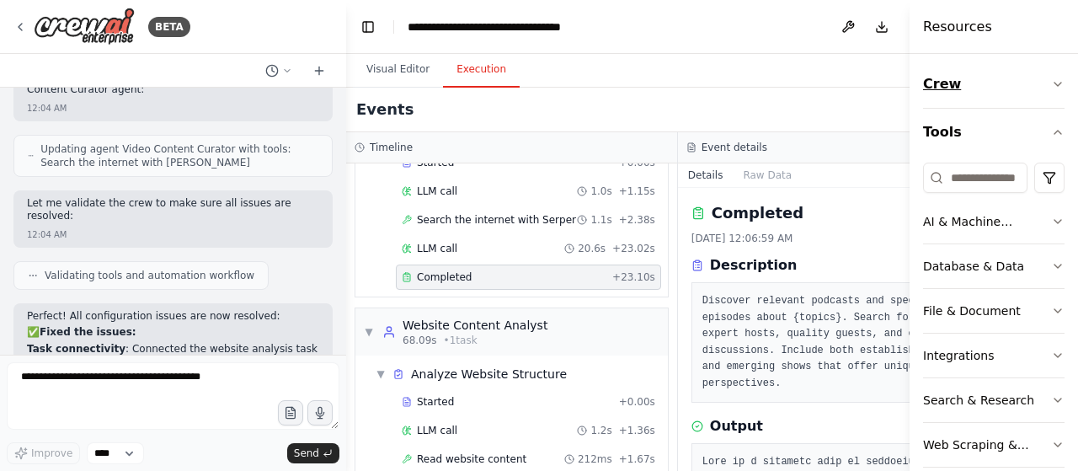
drag, startPoint x: 837, startPoint y: 69, endPoint x: 991, endPoint y: 73, distance: 154.1
click at [991, 73] on div "Resources Crew Tools AI & Machine Learning Database & Data File & Document Inte…" at bounding box center [993, 235] width 168 height 471
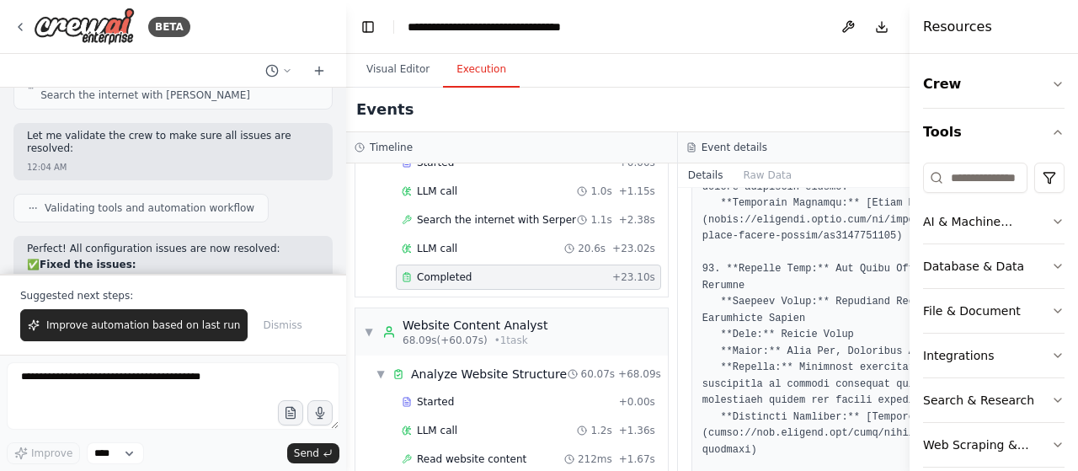
scroll to position [2334, 0]
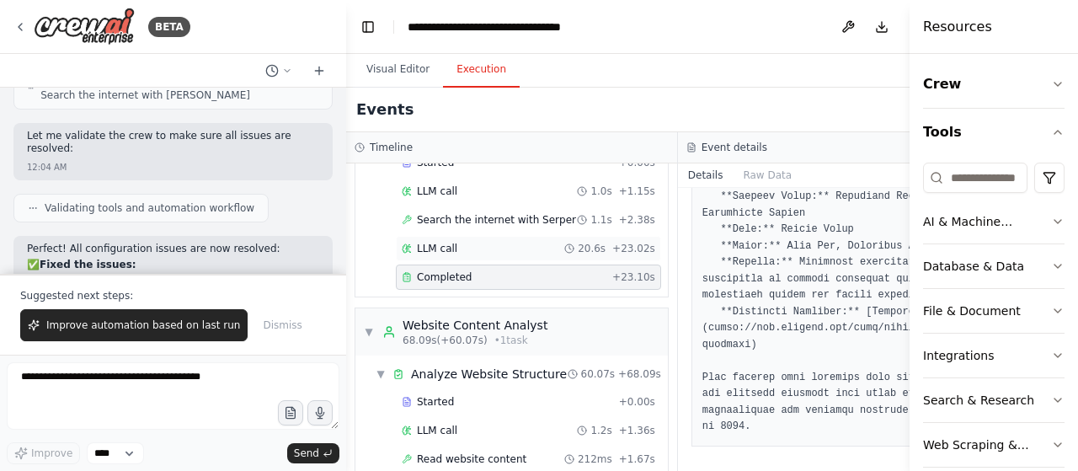
click at [578, 242] on span "20.6s" at bounding box center [592, 248] width 28 height 13
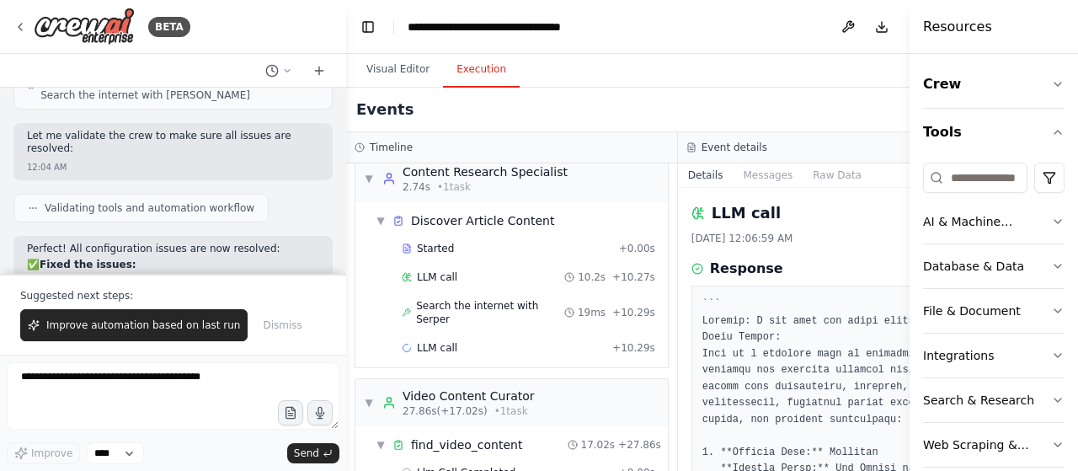
scroll to position [10, 0]
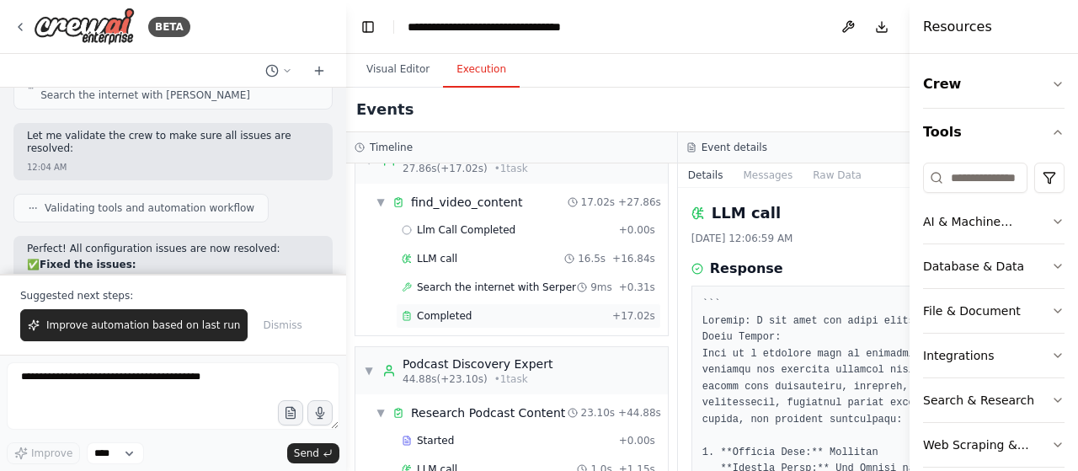
click at [500, 309] on div "Completed" at bounding box center [504, 315] width 204 height 13
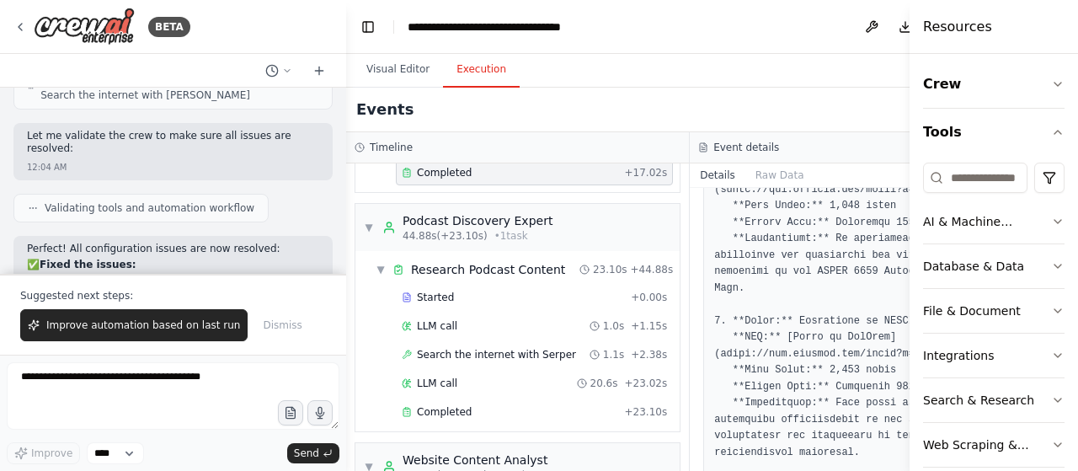
scroll to position [411, 0]
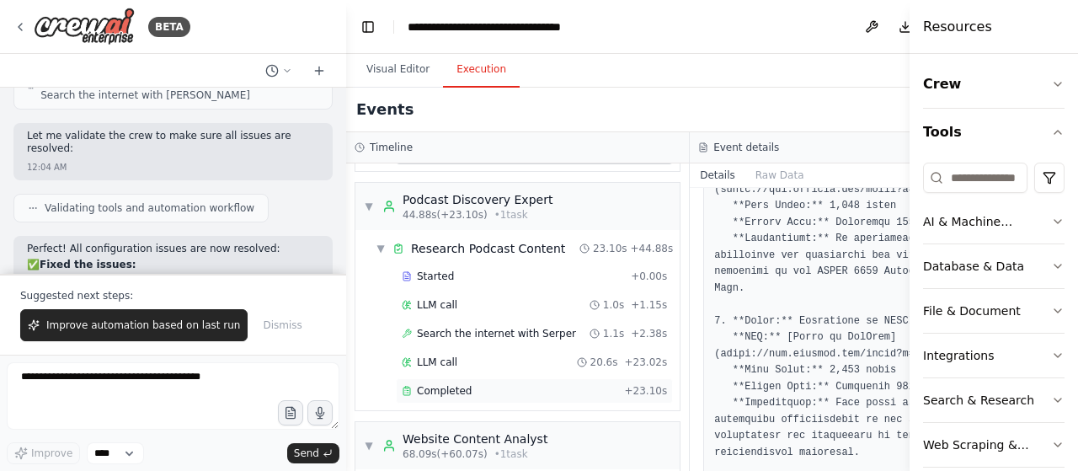
click at [471, 384] on div "Completed" at bounding box center [510, 390] width 216 height 13
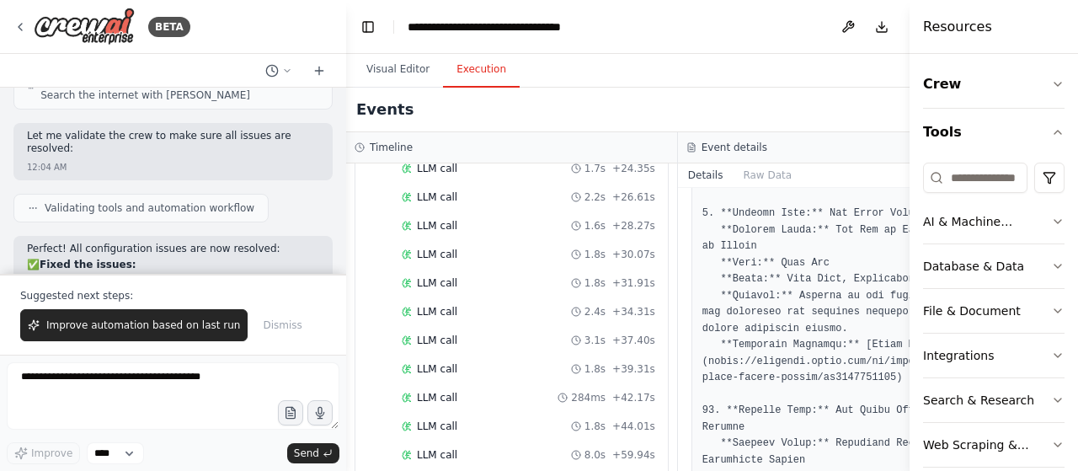
scroll to position [1478, 0]
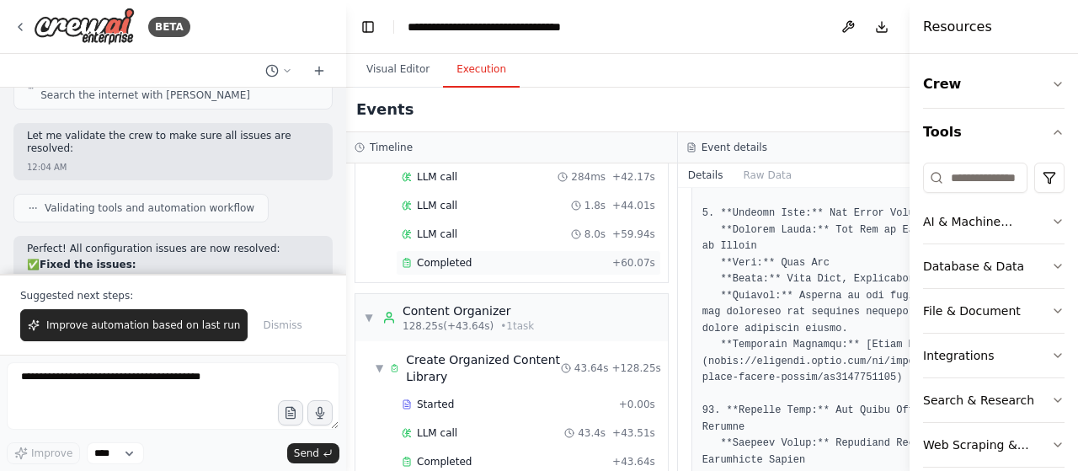
click at [482, 256] on div "Completed" at bounding box center [504, 262] width 204 height 13
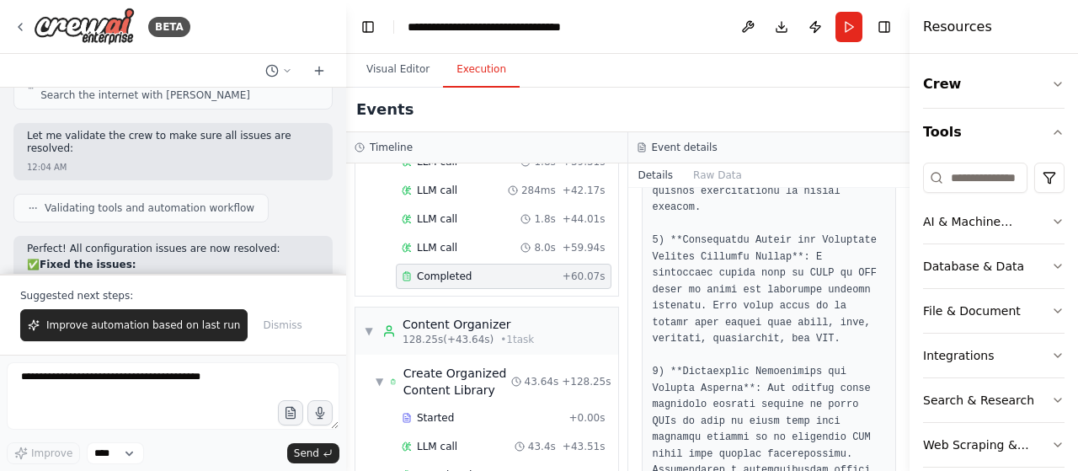
scroll to position [846, 0]
click at [466, 462] on div "Completed + 43.64s" at bounding box center [504, 474] width 216 height 25
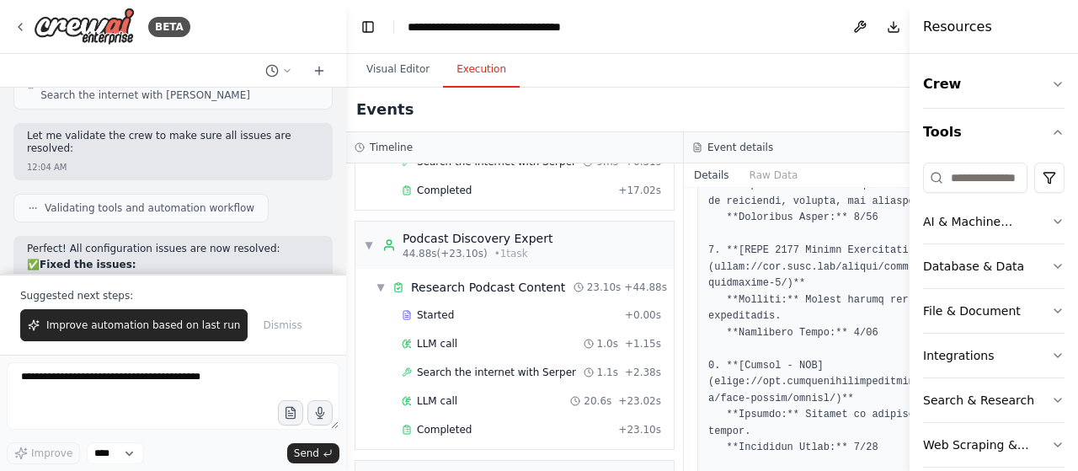
scroll to position [0, 0]
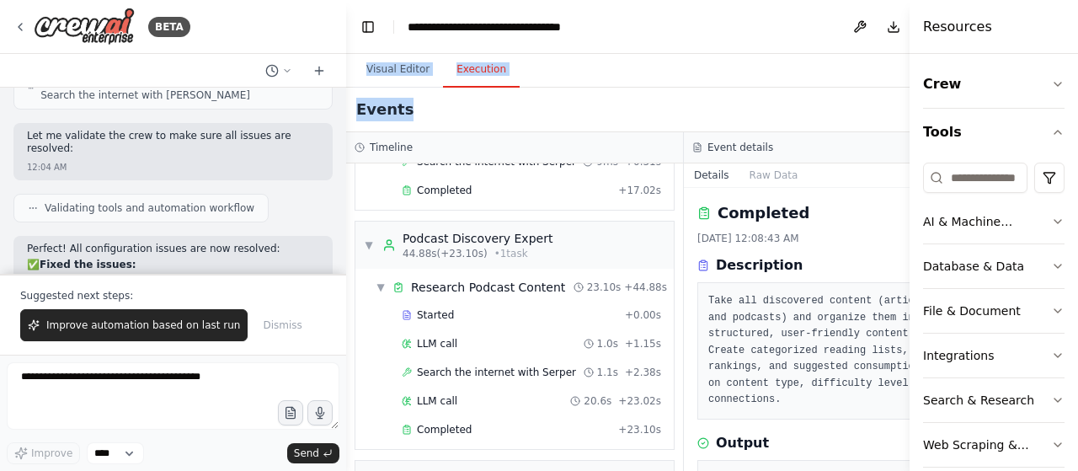
drag, startPoint x: 823, startPoint y: 88, endPoint x: 810, endPoint y: -102, distance: 190.7
click at [810, 0] on html "BETA Set up a crew that finds and organizes interesting articles, videos, and p…" at bounding box center [539, 235] width 1078 height 471
